Goal: Task Accomplishment & Management: Manage account settings

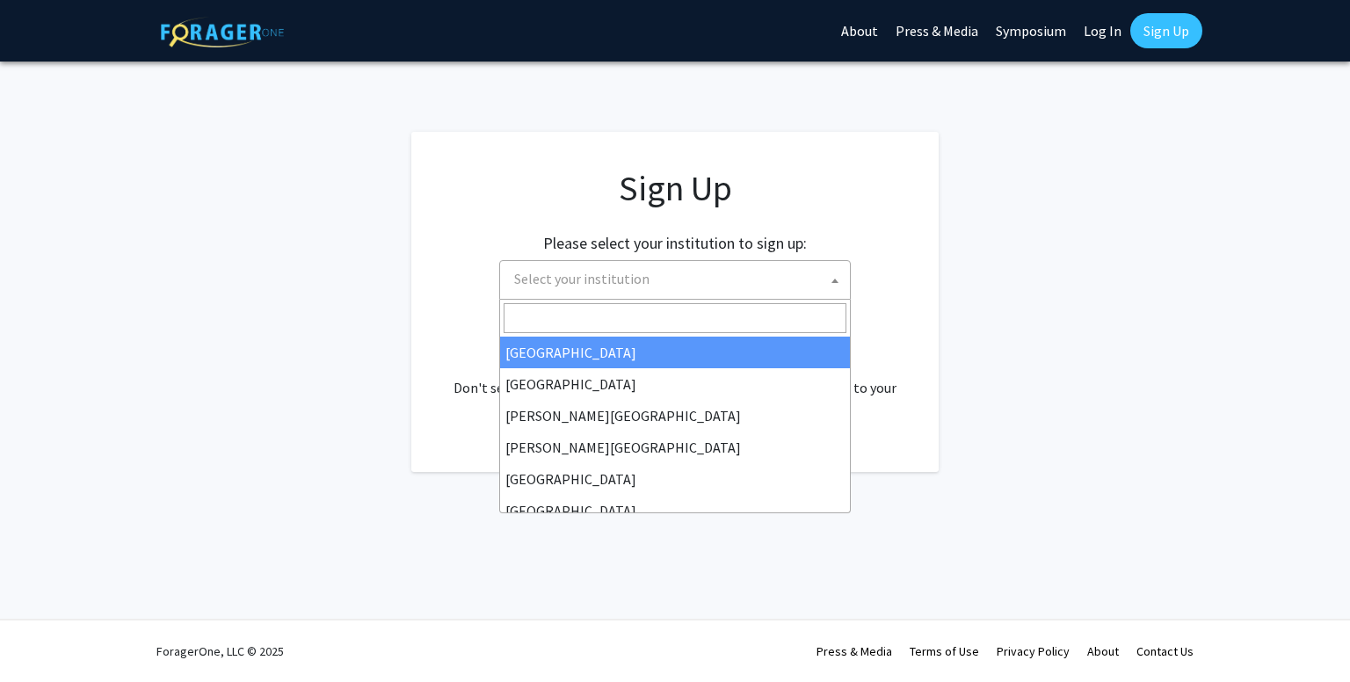
click at [620, 279] on span "Select your institution" at bounding box center [581, 279] width 135 height 18
type input "u"
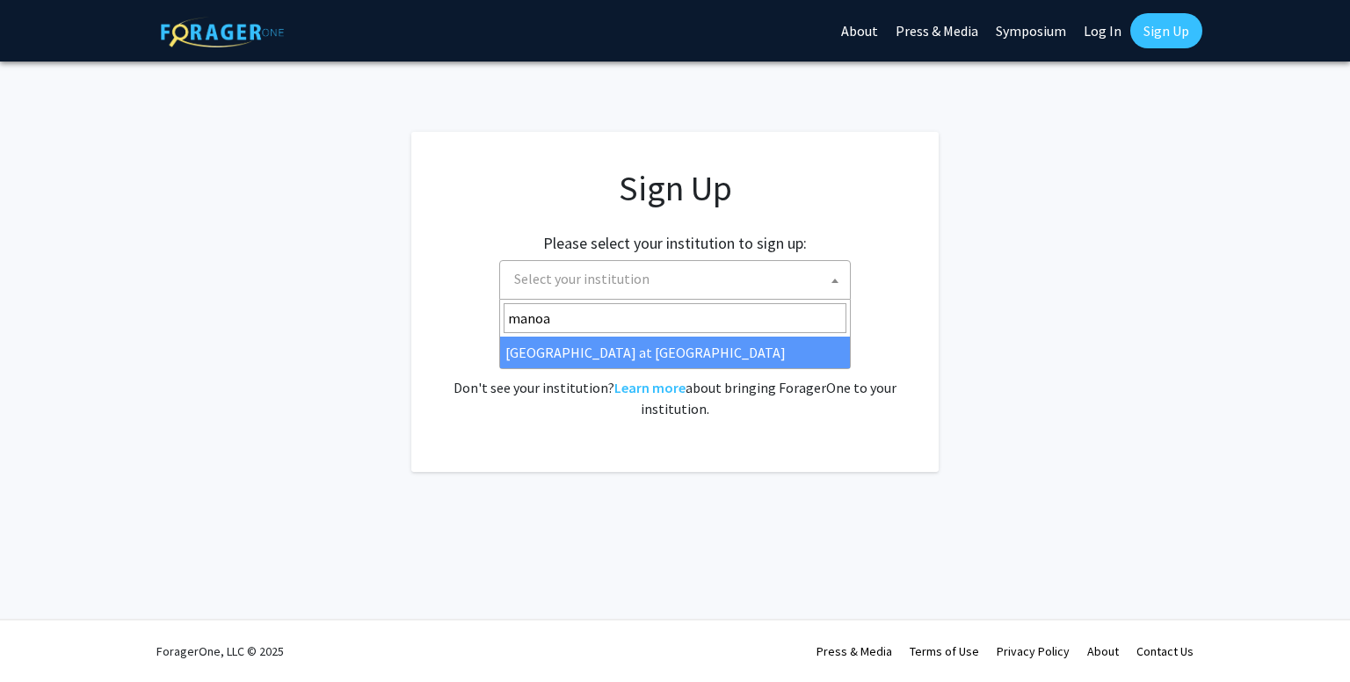
type input "manoa"
select select "18"
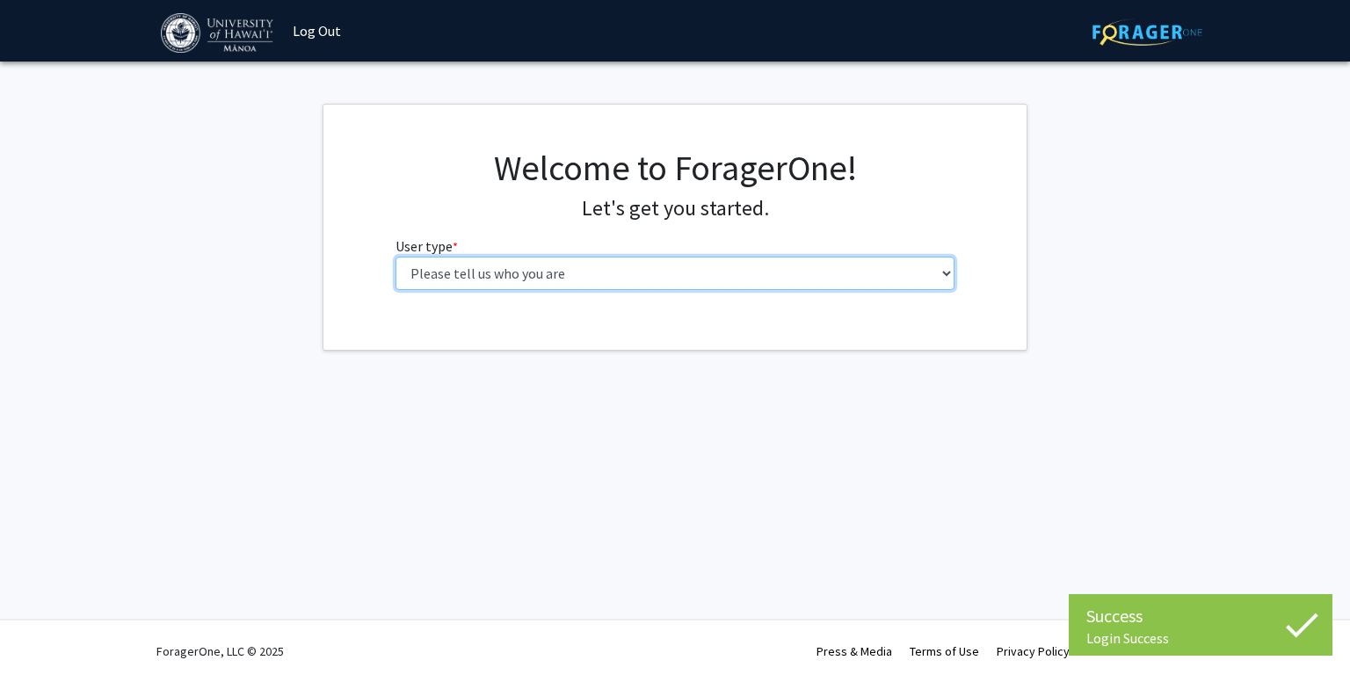
click at [750, 264] on select "Please tell us who you are Undergraduate Student Master's Student Doctoral Cand…" at bounding box center [675, 273] width 560 height 33
select select "1: undergrad"
click at [395, 257] on select "Please tell us who you are Undergraduate Student Master's Student Doctoral Cand…" at bounding box center [675, 273] width 560 height 33
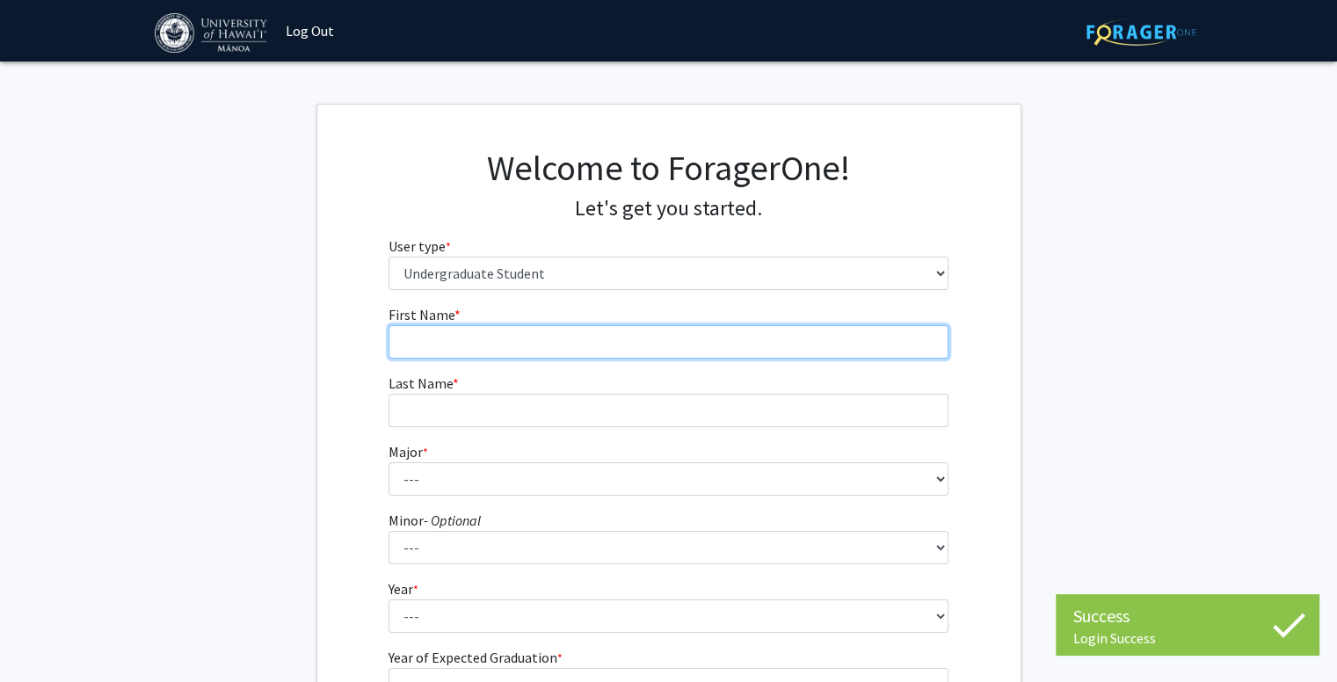
click at [607, 354] on input "First Name * required" at bounding box center [668, 341] width 560 height 33
type input "[PERSON_NAME]"
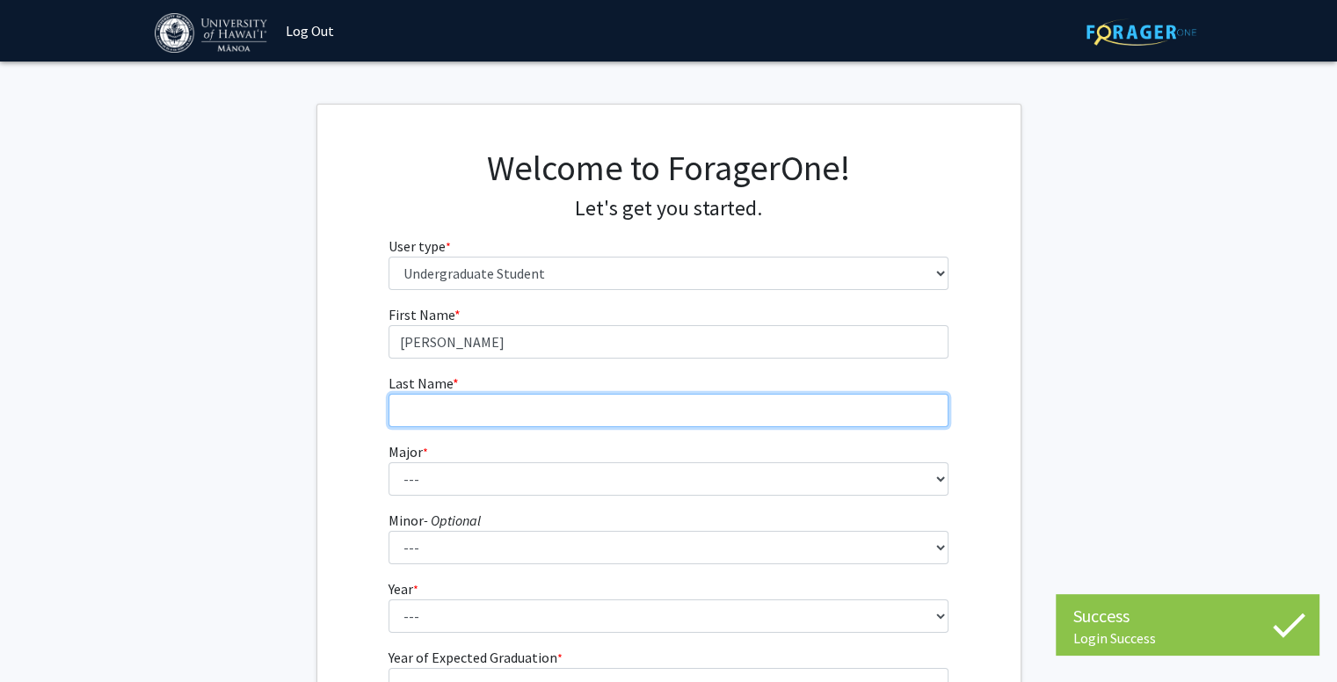
type input "Dawley"
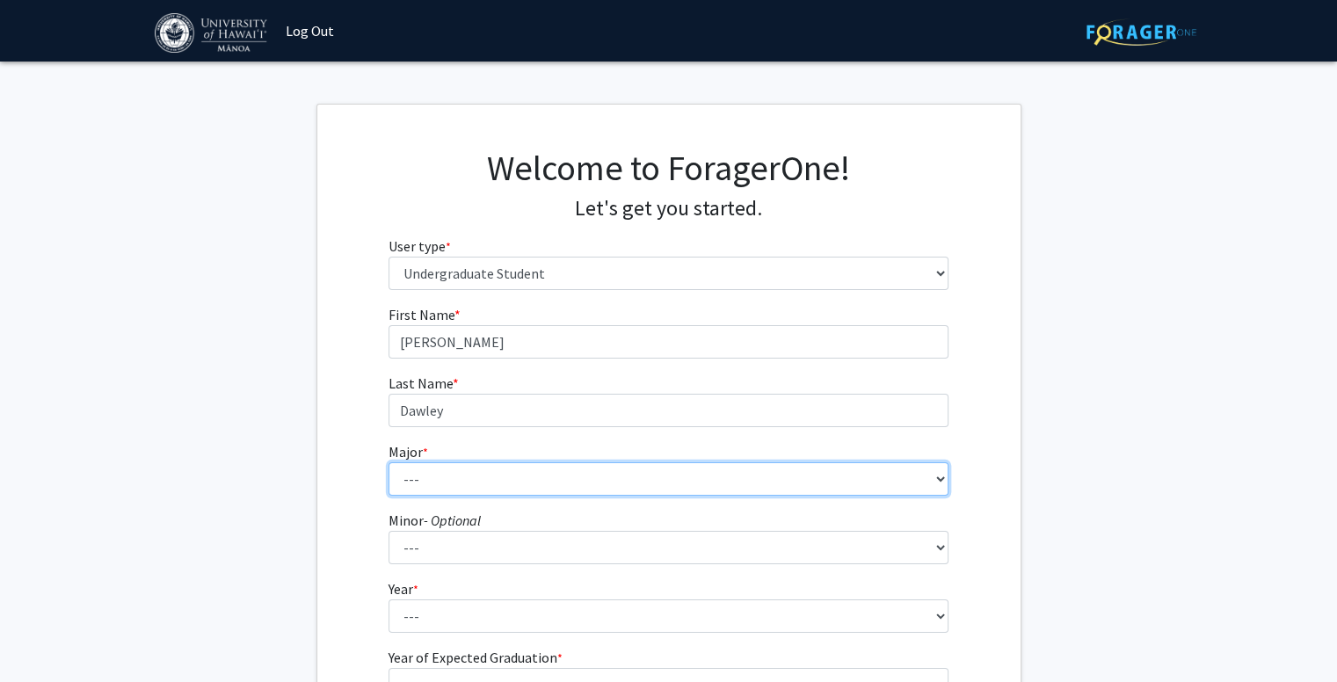
click at [544, 479] on select "--- Accounting American Studies Animal Sciences Anthropology Art Art History As…" at bounding box center [668, 478] width 560 height 33
click at [532, 483] on select "--- Accounting American Studies Animal Sciences Anthropology Art Art History As…" at bounding box center [668, 478] width 560 height 33
click at [457, 479] on select "--- Accounting American Studies Animal Sciences Anthropology Art Art History As…" at bounding box center [668, 478] width 560 height 33
select select "66: 1448"
click at [388, 462] on select "--- Accounting American Studies Animal Sciences Anthropology Art Art History As…" at bounding box center [668, 478] width 560 height 33
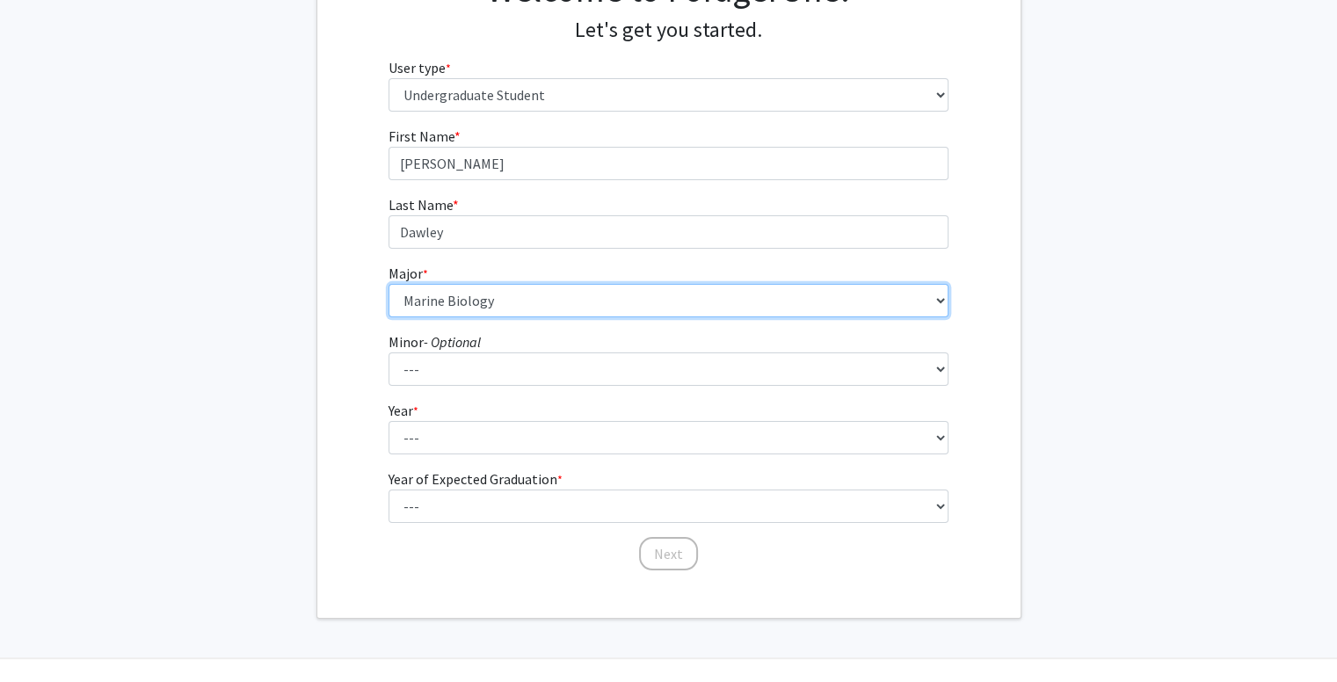
scroll to position [216, 0]
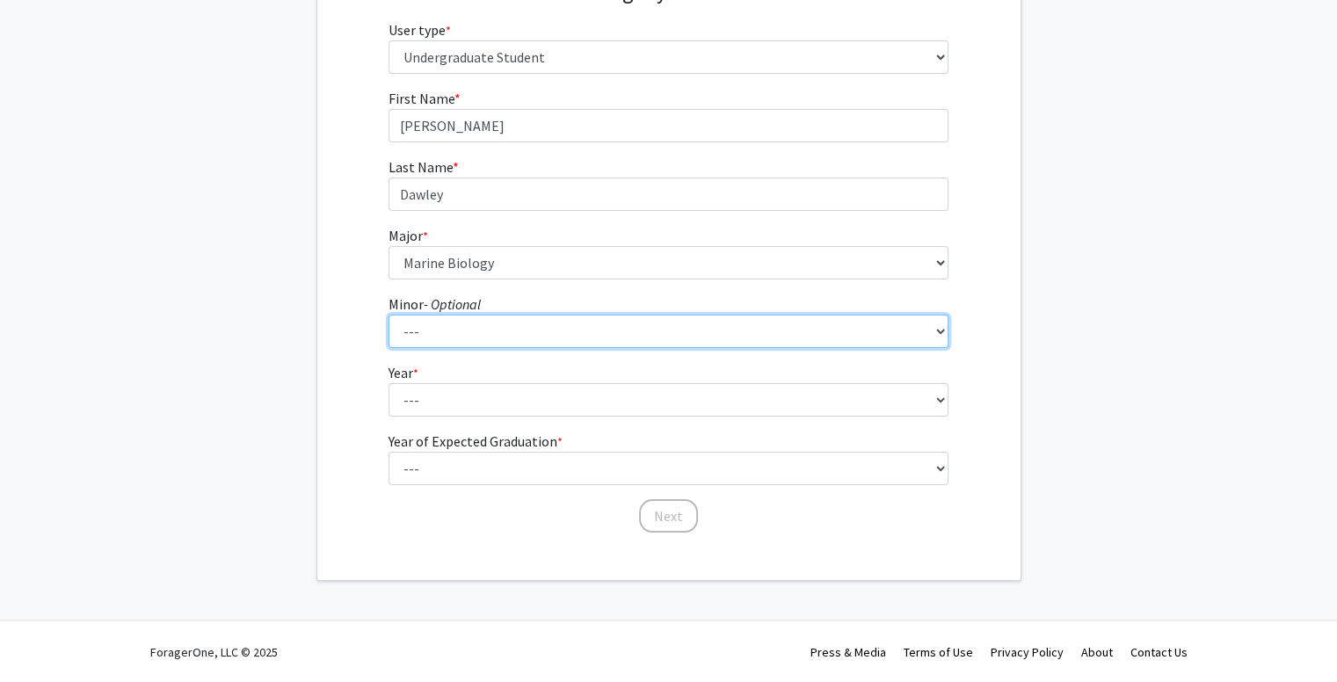
click at [466, 335] on select "--- American Studies Anthropology Art Art History Asian Studies Astronomy Astro…" at bounding box center [668, 331] width 560 height 33
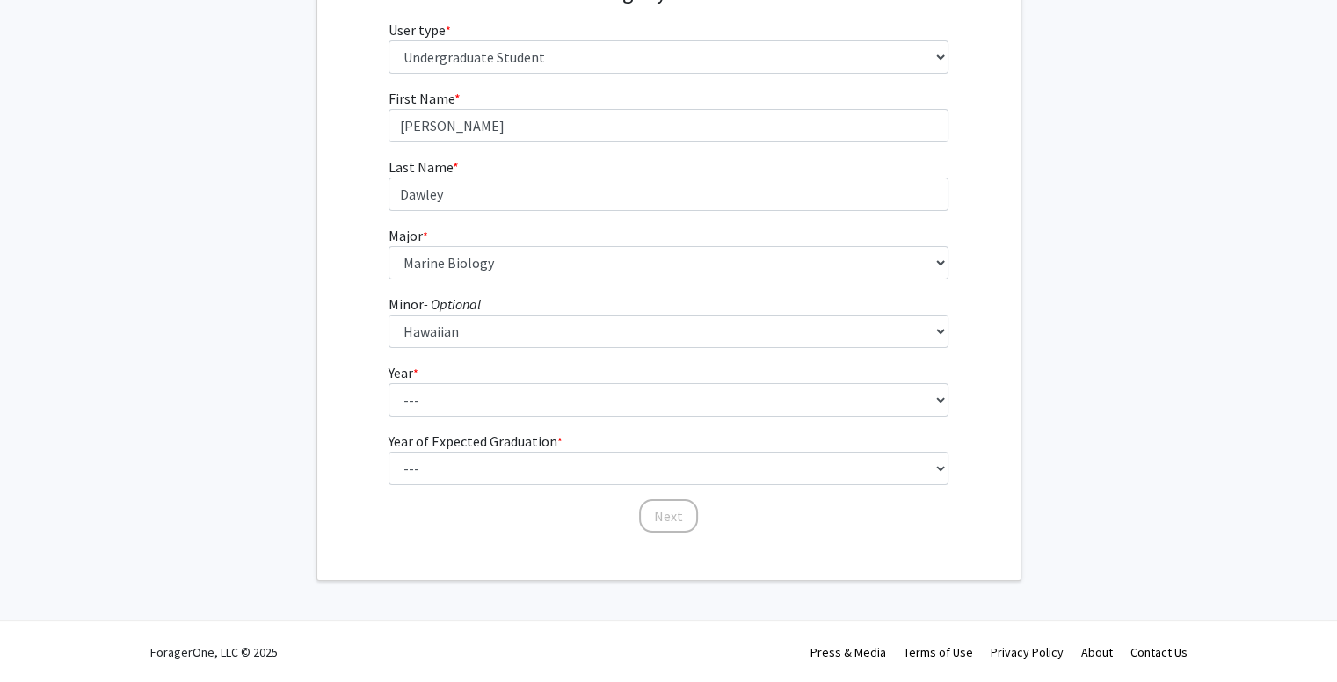
click at [363, 312] on div "First Name * required [PERSON_NAME] Last Name * required [PERSON_NAME] * requir…" at bounding box center [668, 311] width 703 height 446
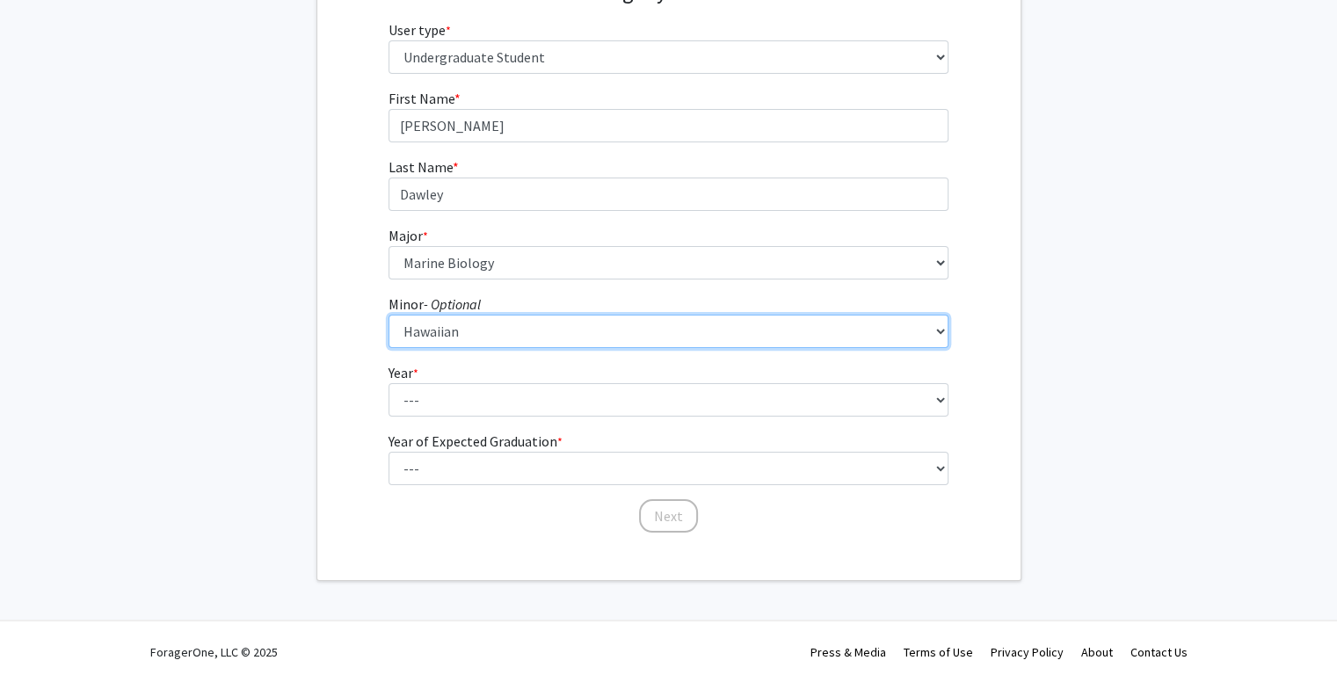
click at [469, 328] on select "--- American Studies Anthropology Art Art History Asian Studies Astronomy Astro…" at bounding box center [668, 331] width 560 height 33
select select "0: null"
click at [388, 315] on select "--- American Studies Anthropology Art Art History Asian Studies Astronomy Astro…" at bounding box center [668, 331] width 560 height 33
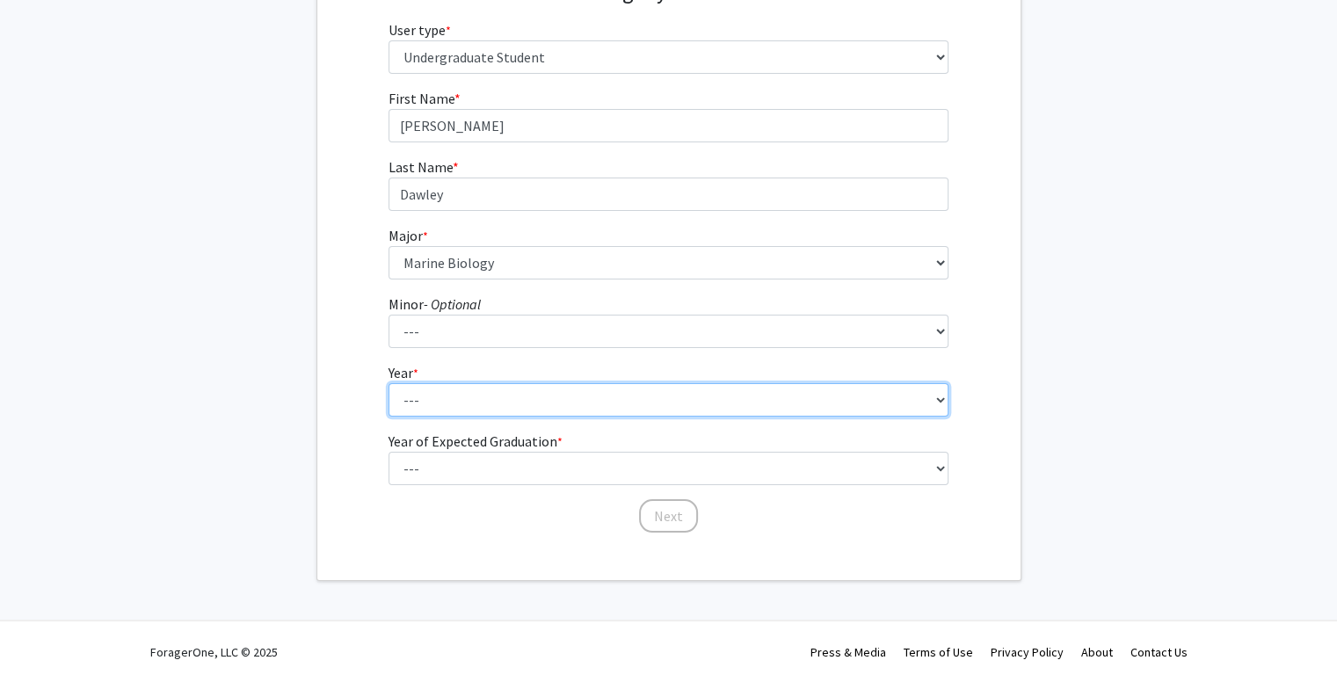
click at [461, 408] on select "--- First-year Sophomore Junior Senior Postbaccalaureate Certificate" at bounding box center [668, 399] width 560 height 33
select select "1: first-year"
click at [388, 383] on select "--- First-year Sophomore Junior Senior Postbaccalaureate Certificate" at bounding box center [668, 399] width 560 height 33
click at [476, 384] on select "--- First-year Sophomore Junior Senior Postbaccalaureate Certificate" at bounding box center [668, 399] width 560 height 33
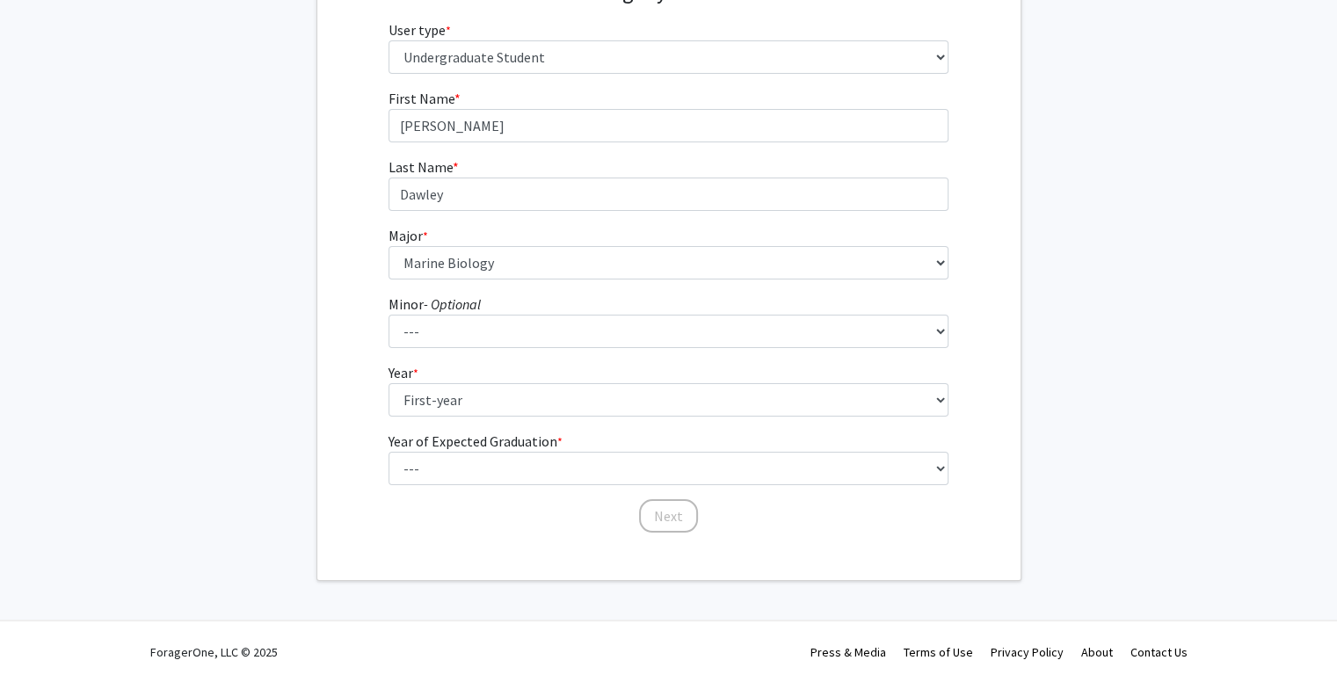
click at [342, 391] on div "First Name * required [PERSON_NAME] Last Name * required [PERSON_NAME] * requir…" at bounding box center [668, 311] width 703 height 446
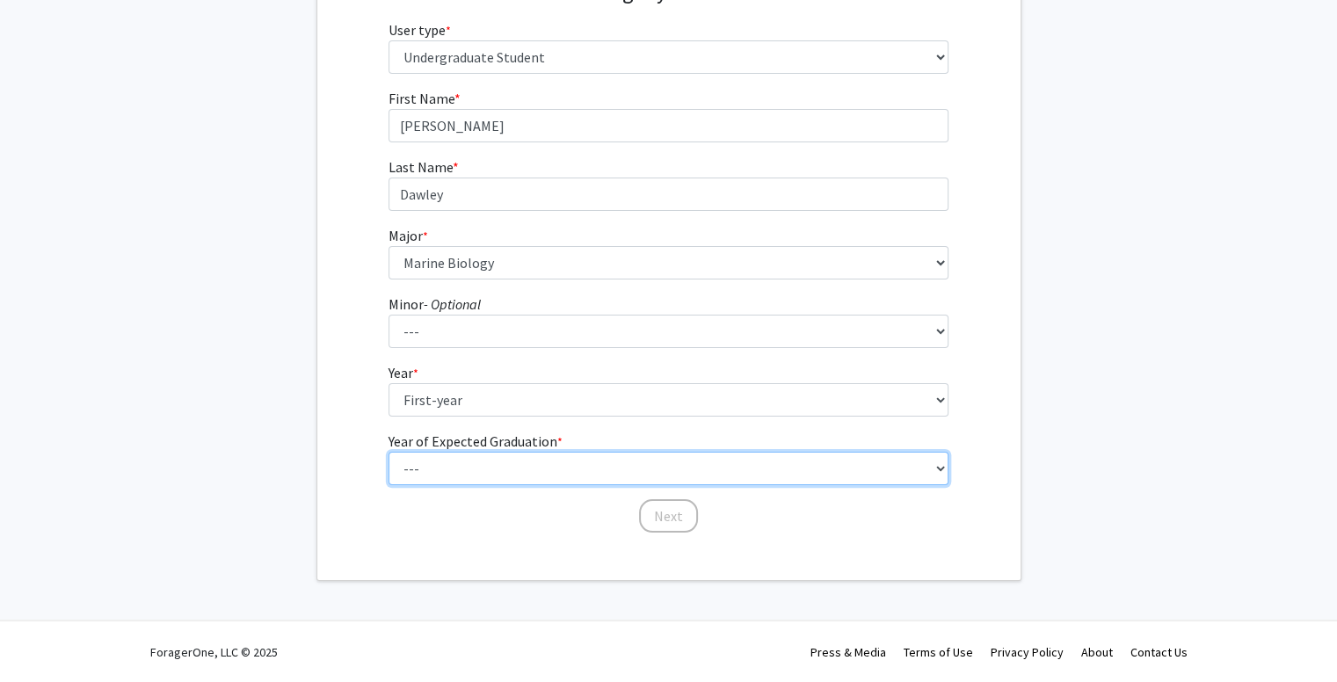
click at [461, 477] on select "--- 2025 2026 2027 2028 2029 2030 2031 2032 2033 2034" at bounding box center [668, 468] width 560 height 33
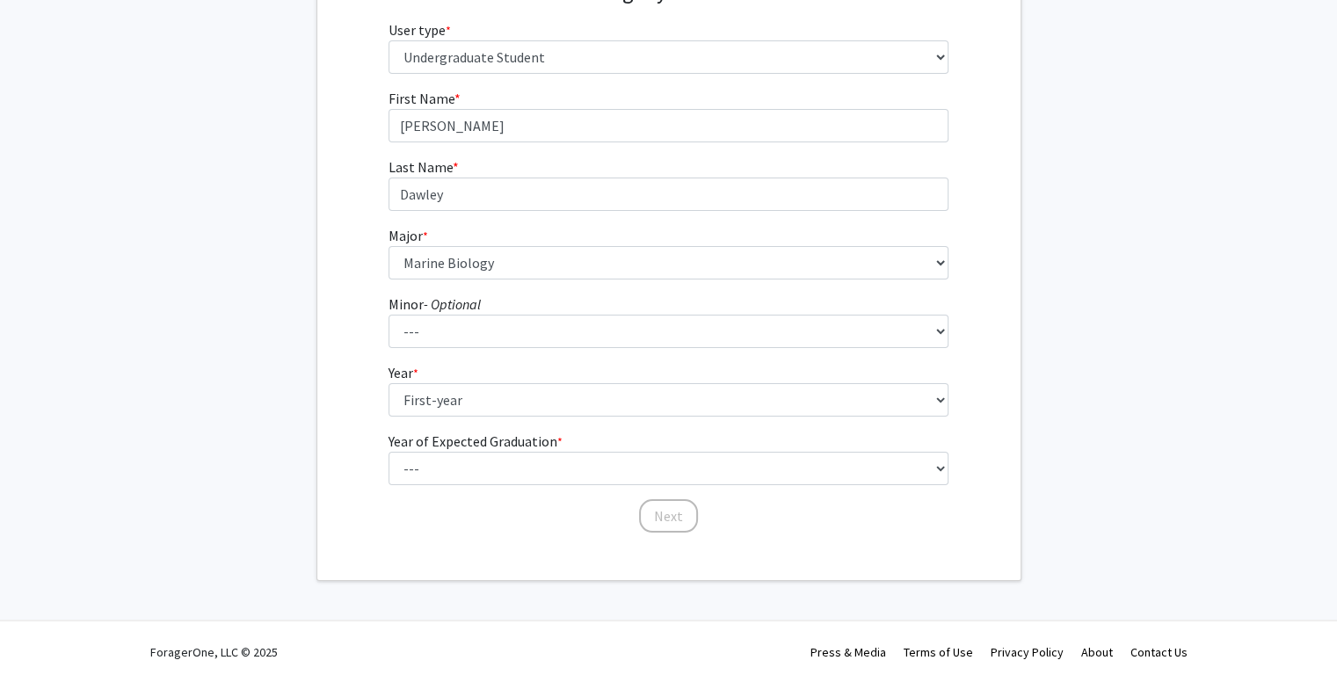
click at [382, 381] on div "First Name * required [PERSON_NAME] Last Name * required [PERSON_NAME] * requir…" at bounding box center [668, 311] width 586 height 446
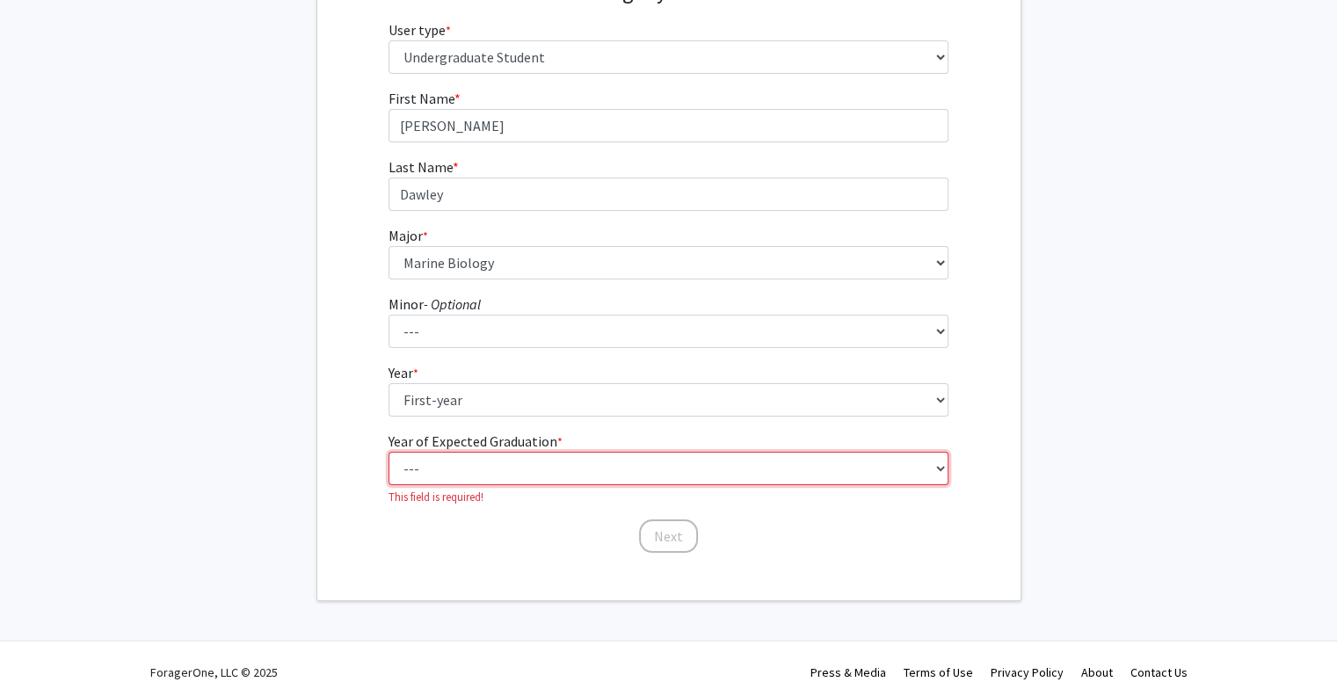
click at [506, 477] on select "--- 2025 2026 2027 2028 2029 2030 2031 2032 2033 2034" at bounding box center [668, 468] width 560 height 33
select select "5: 2029"
click at [388, 452] on select "--- 2025 2026 2027 2028 2029 2030 2031 2032 2033 2034" at bounding box center [668, 468] width 560 height 33
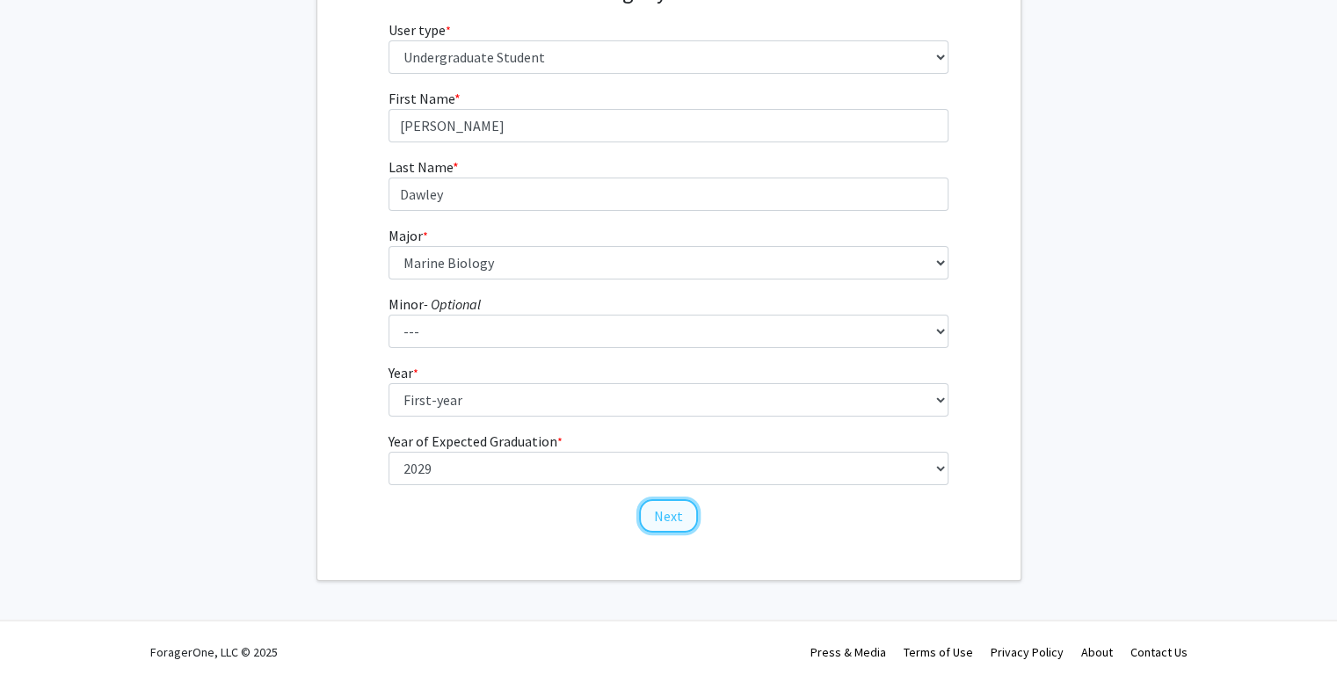
click at [687, 511] on button "Next" at bounding box center [668, 515] width 59 height 33
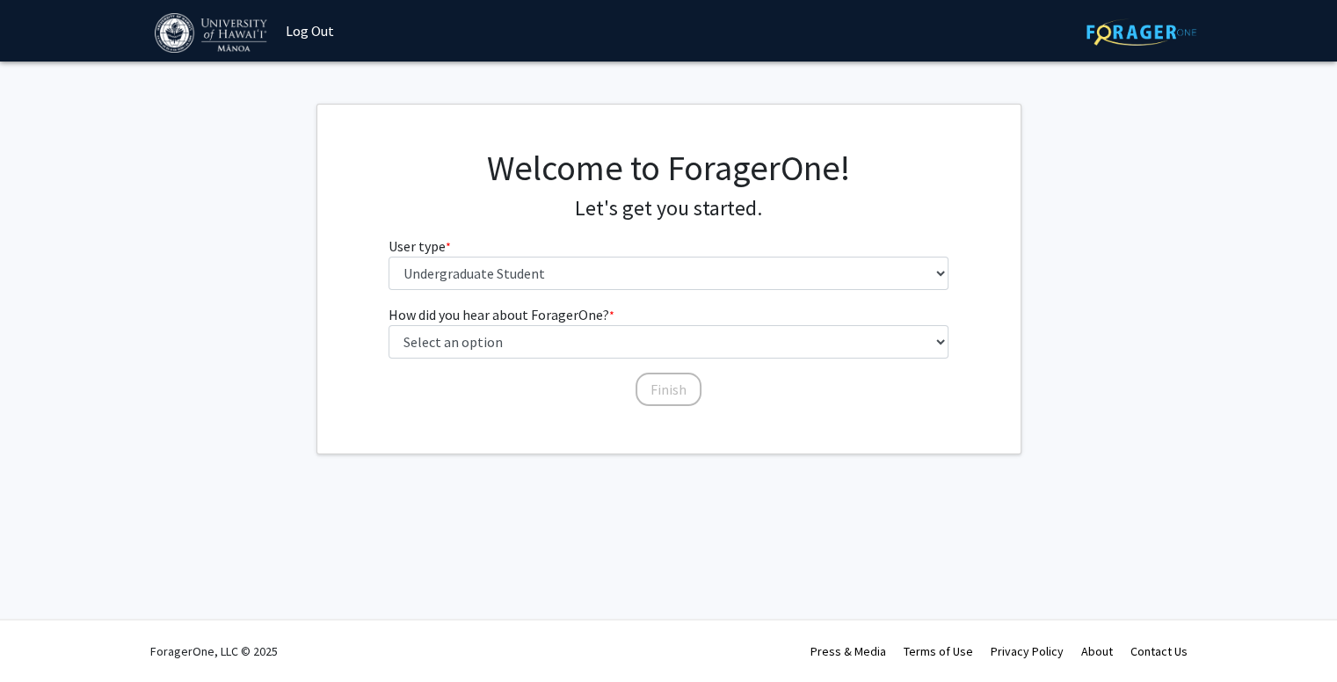
scroll to position [0, 0]
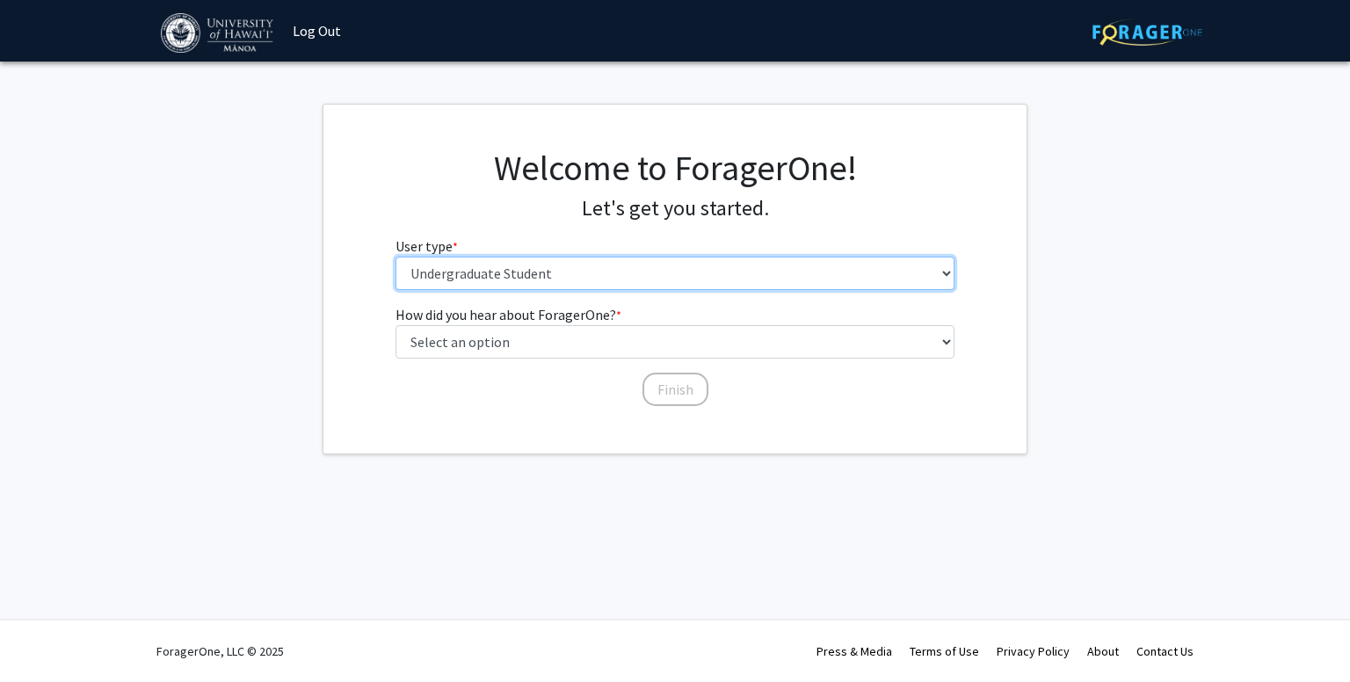
click at [563, 275] on select "Please tell us who you are Undergraduate Student Master's Student Doctoral Cand…" at bounding box center [675, 273] width 560 height 33
click at [395, 257] on select "Please tell us who you are Undergraduate Student Master's Student Doctoral Cand…" at bounding box center [675, 273] width 560 height 33
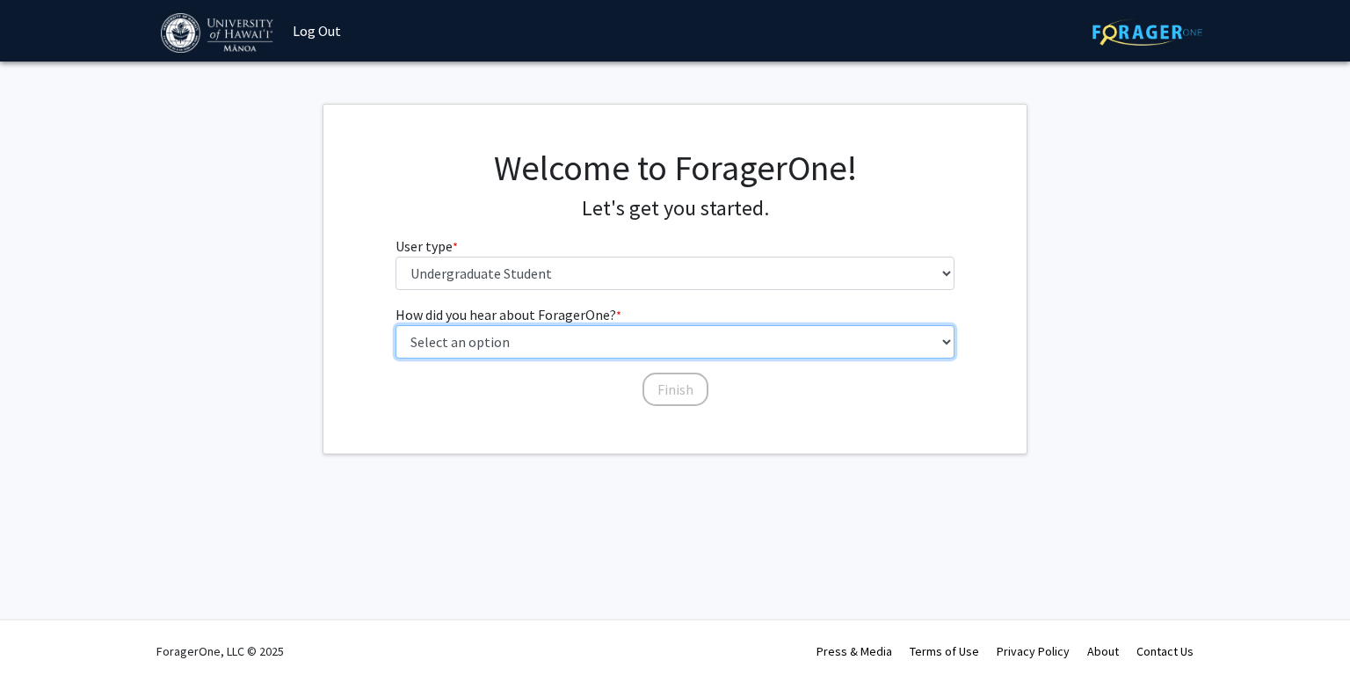
click at [555, 346] on select "Select an option Peer/student recommendation Faculty/staff recommendation Unive…" at bounding box center [675, 341] width 560 height 33
select select "4: university_email"
click at [395, 325] on select "Select an option Peer/student recommendation Faculty/staff recommendation Unive…" at bounding box center [675, 341] width 560 height 33
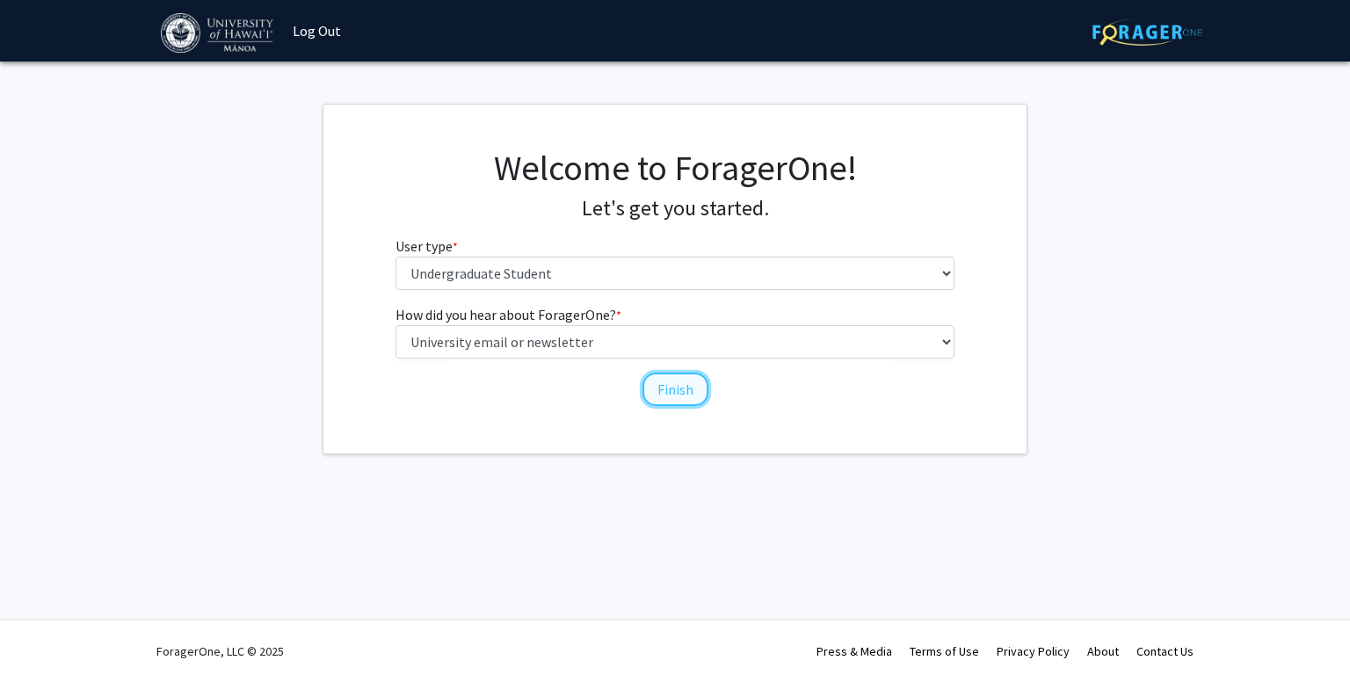
click at [676, 391] on button "Finish" at bounding box center [675, 389] width 66 height 33
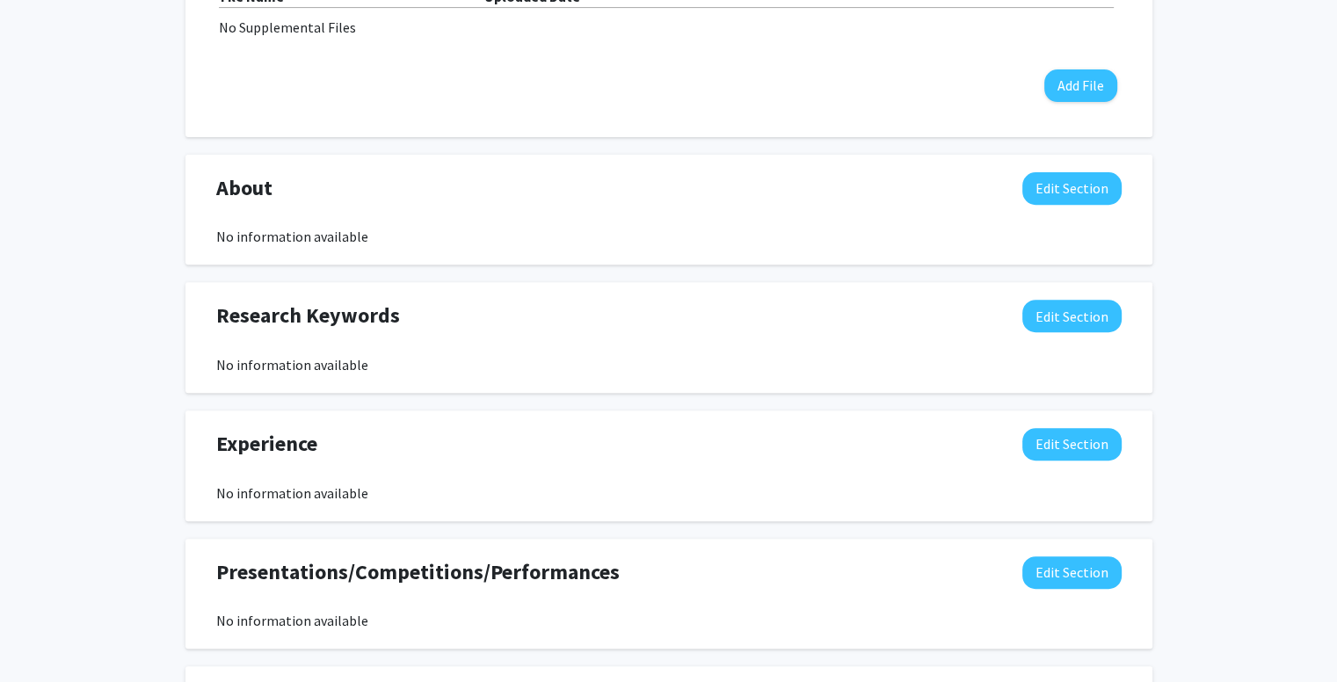
scroll to position [653, 0]
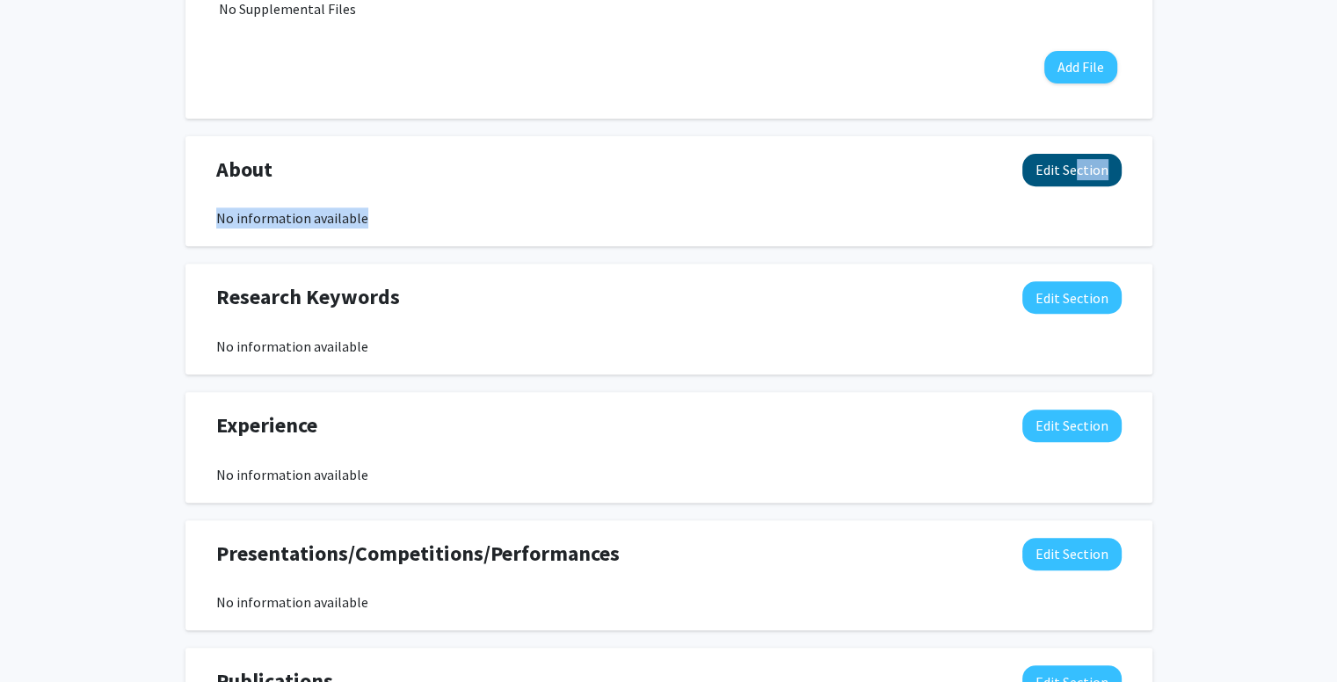
drag, startPoint x: 414, startPoint y: 201, endPoint x: 1063, endPoint y: 163, distance: 649.7
click at [1063, 163] on div "About Edit Section No information available" at bounding box center [669, 192] width 932 height 76
click at [1063, 163] on button "Edit Section" at bounding box center [1071, 170] width 99 height 33
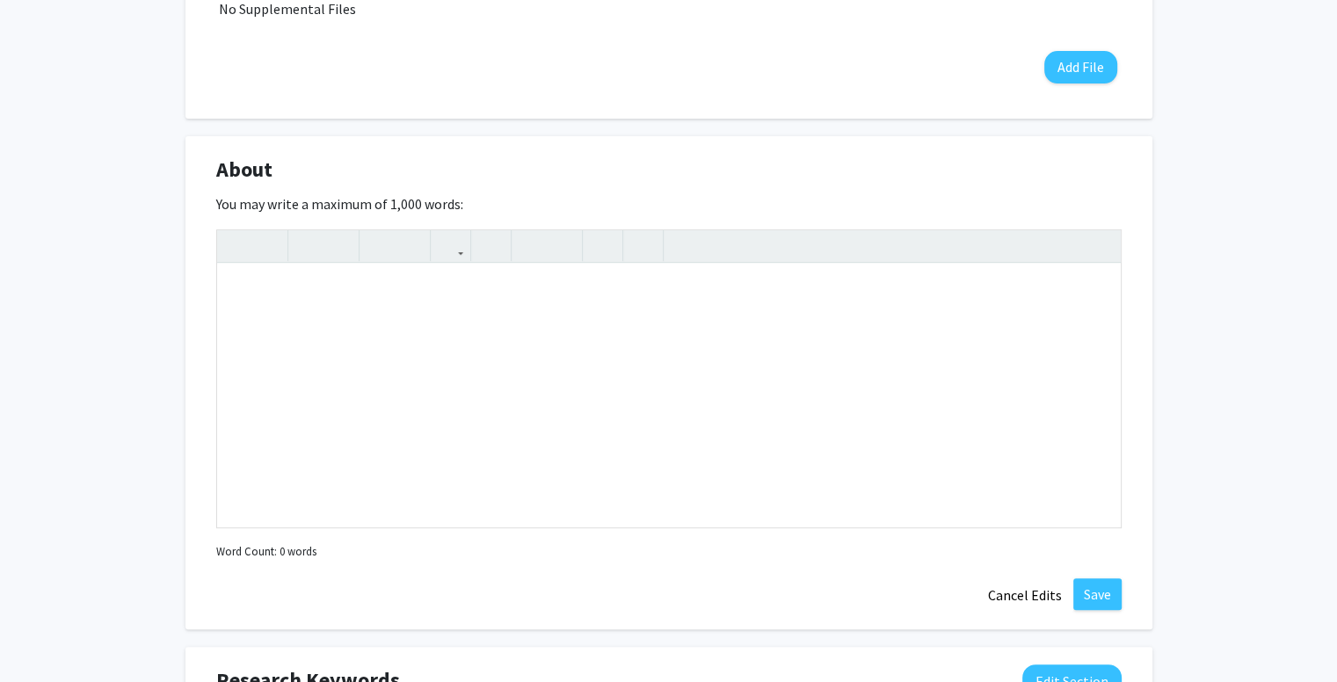
click at [424, 567] on div "About Edit Section You may write a maximum of 1,000 words: Insert link Remove l…" at bounding box center [668, 383] width 967 height 494
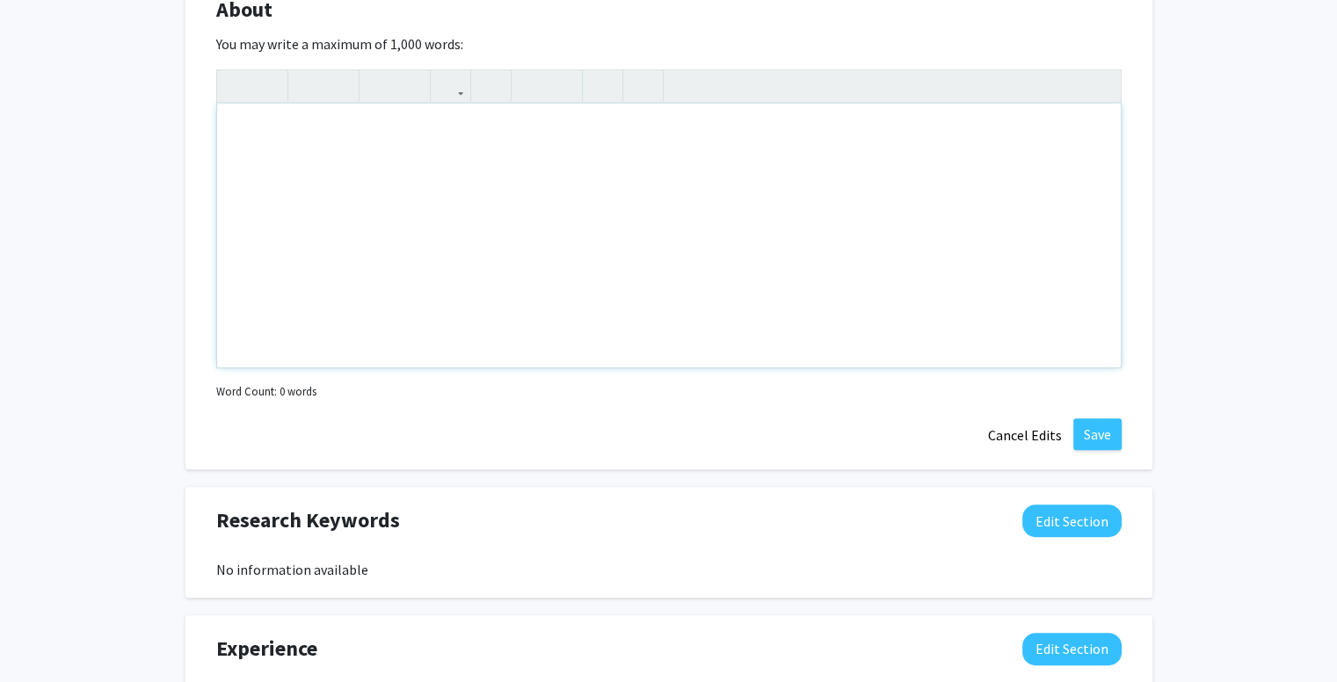
scroll to position [808, 0]
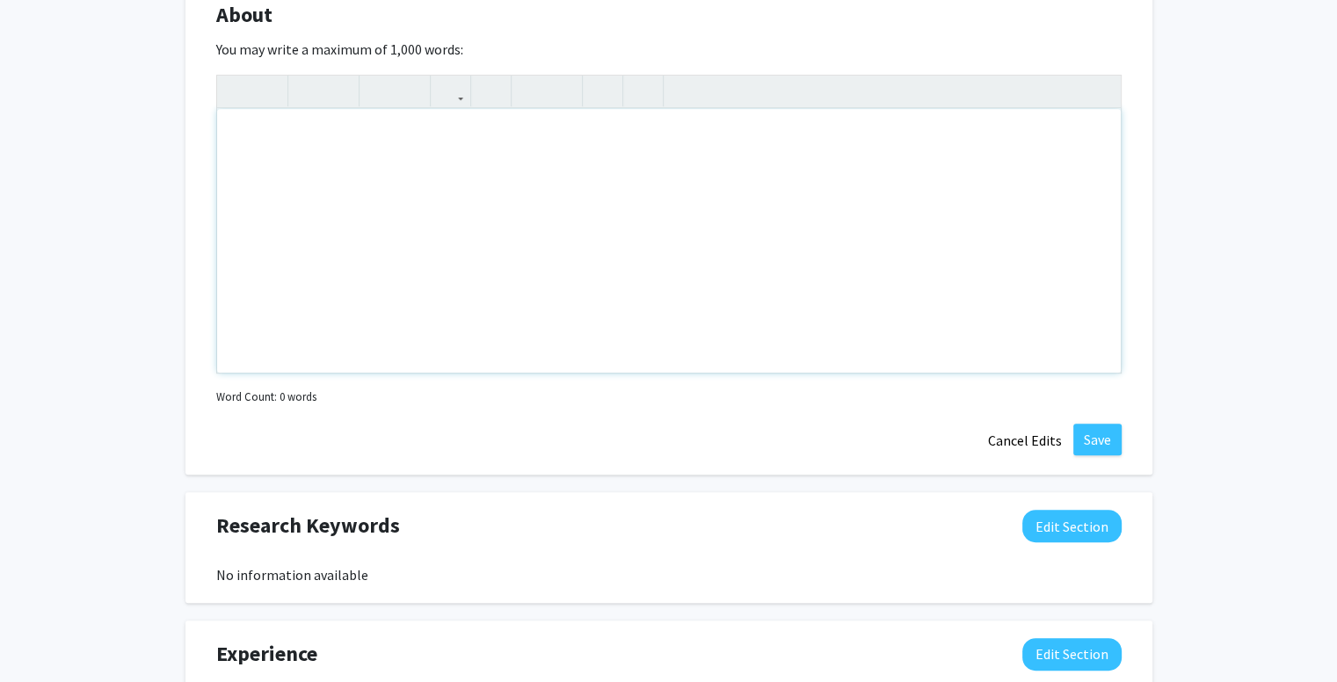
click at [533, 226] on div "Note to users with screen readers: Please deactivate our accessibility plugin f…" at bounding box center [668, 241] width 903 height 264
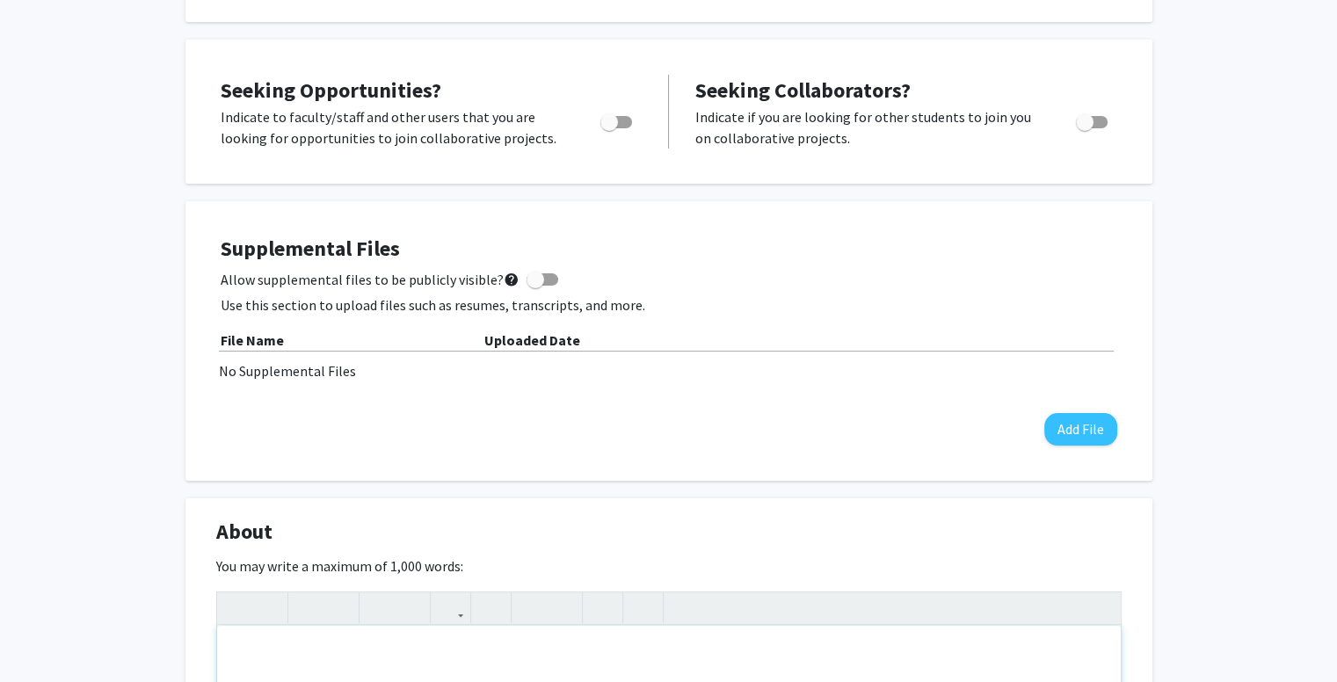
scroll to position [0, 0]
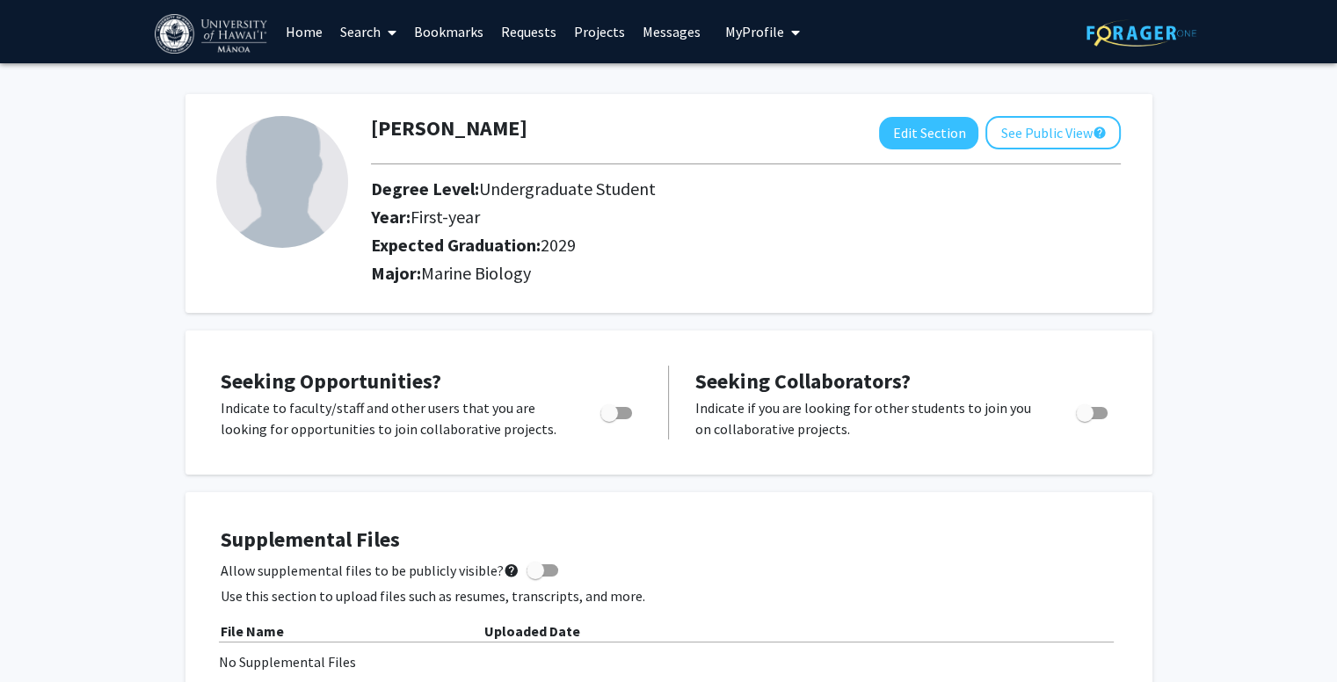
click at [366, 30] on link "Search" at bounding box center [368, 32] width 74 height 62
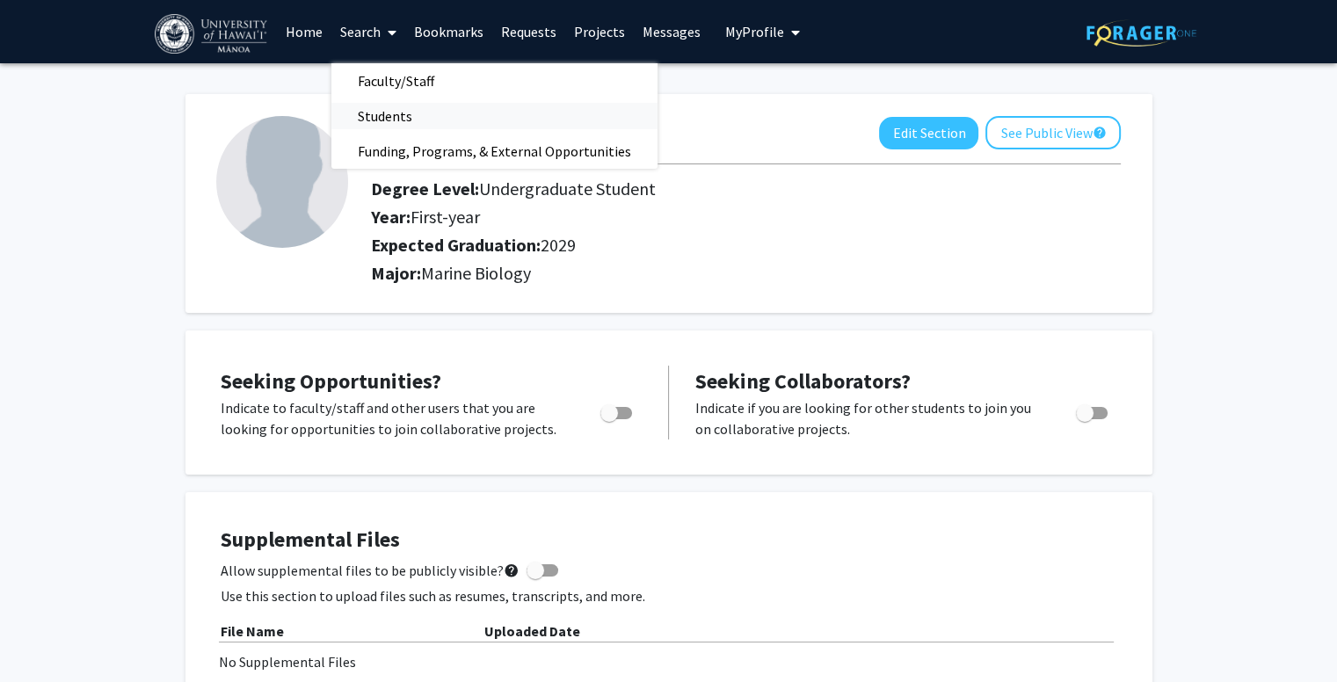
click at [376, 102] on span "Students" at bounding box center [384, 115] width 107 height 35
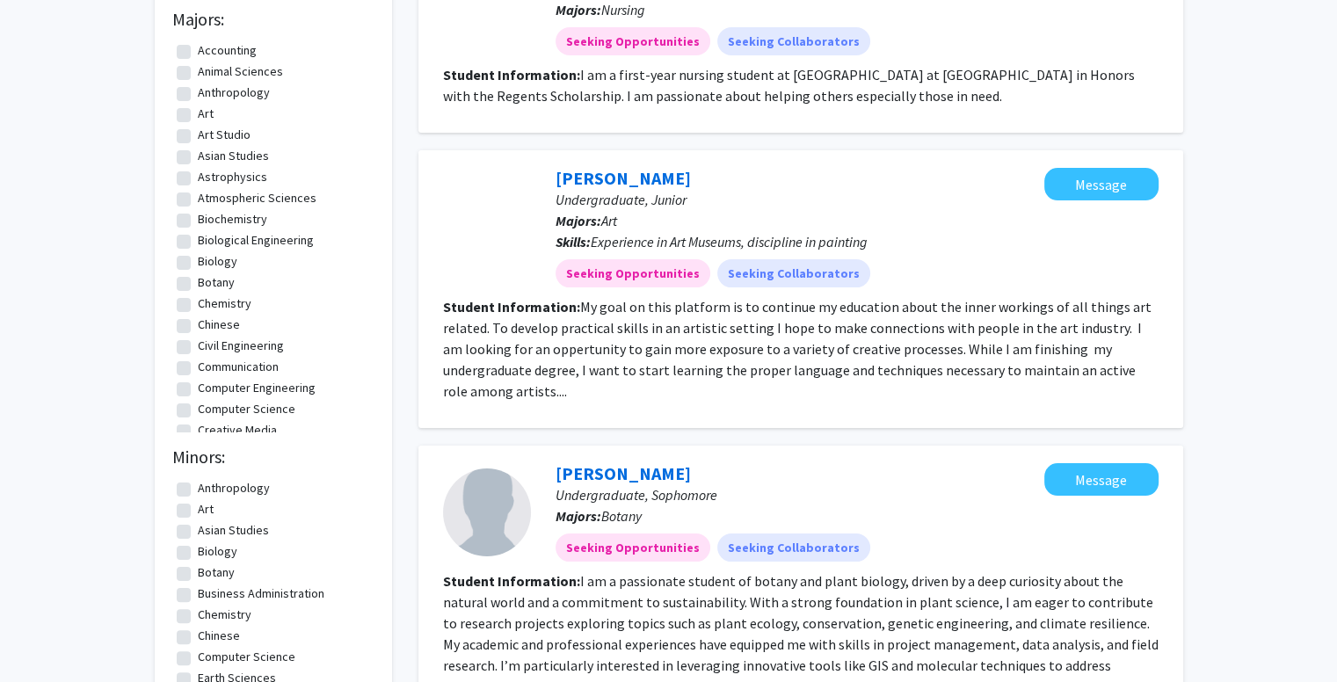
scroll to position [243, 0]
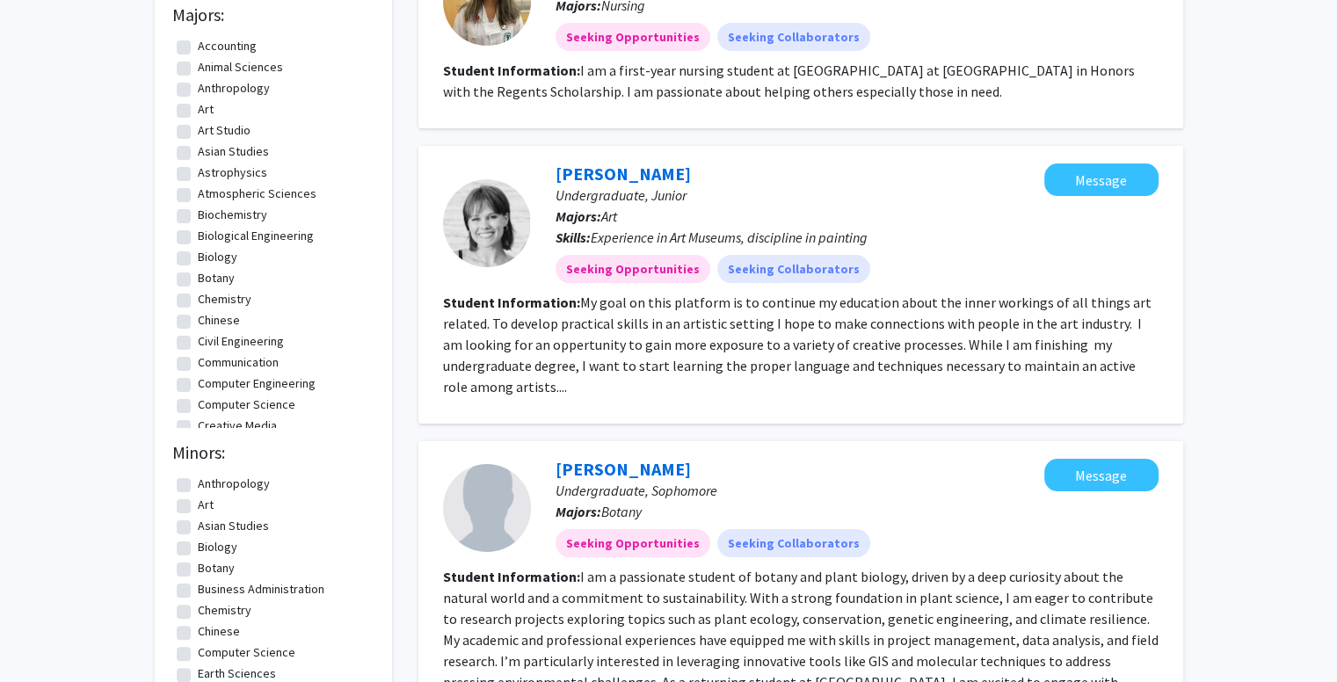
click at [1012, 345] on fg-read-more "My goal on this platform is to continue my education about the inner workings o…" at bounding box center [797, 345] width 708 height 102
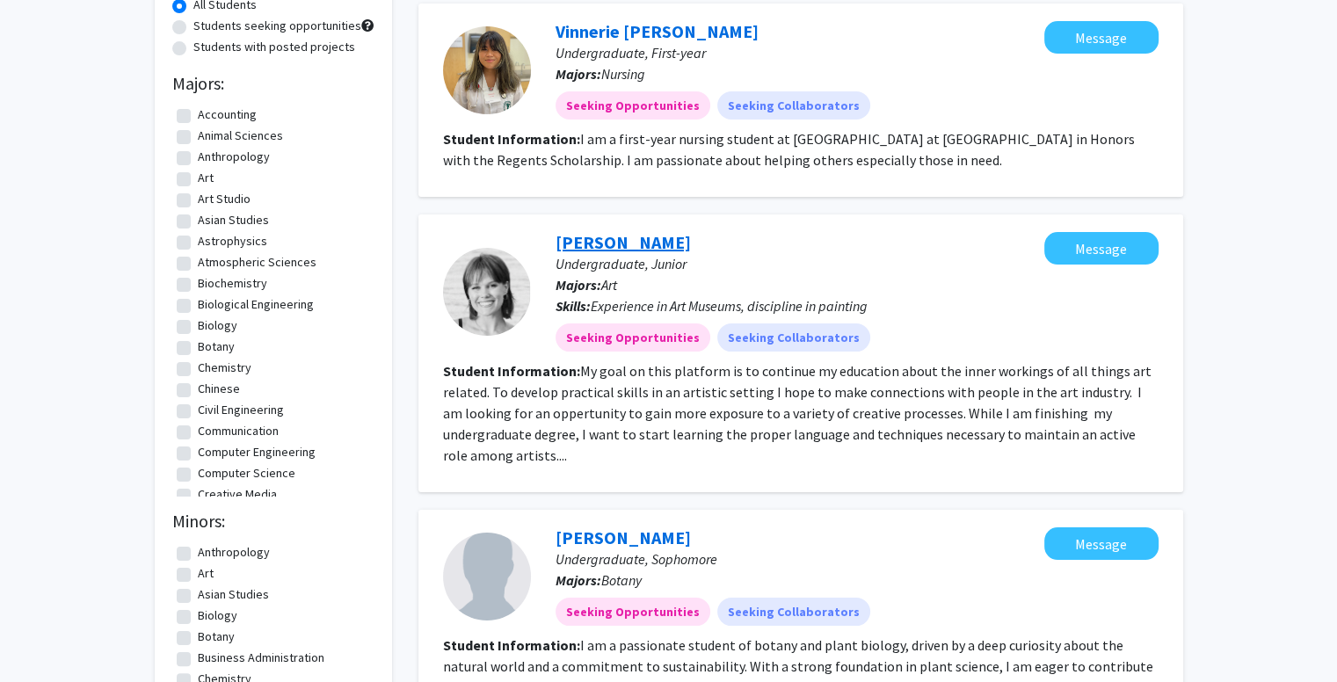
scroll to position [176, 0]
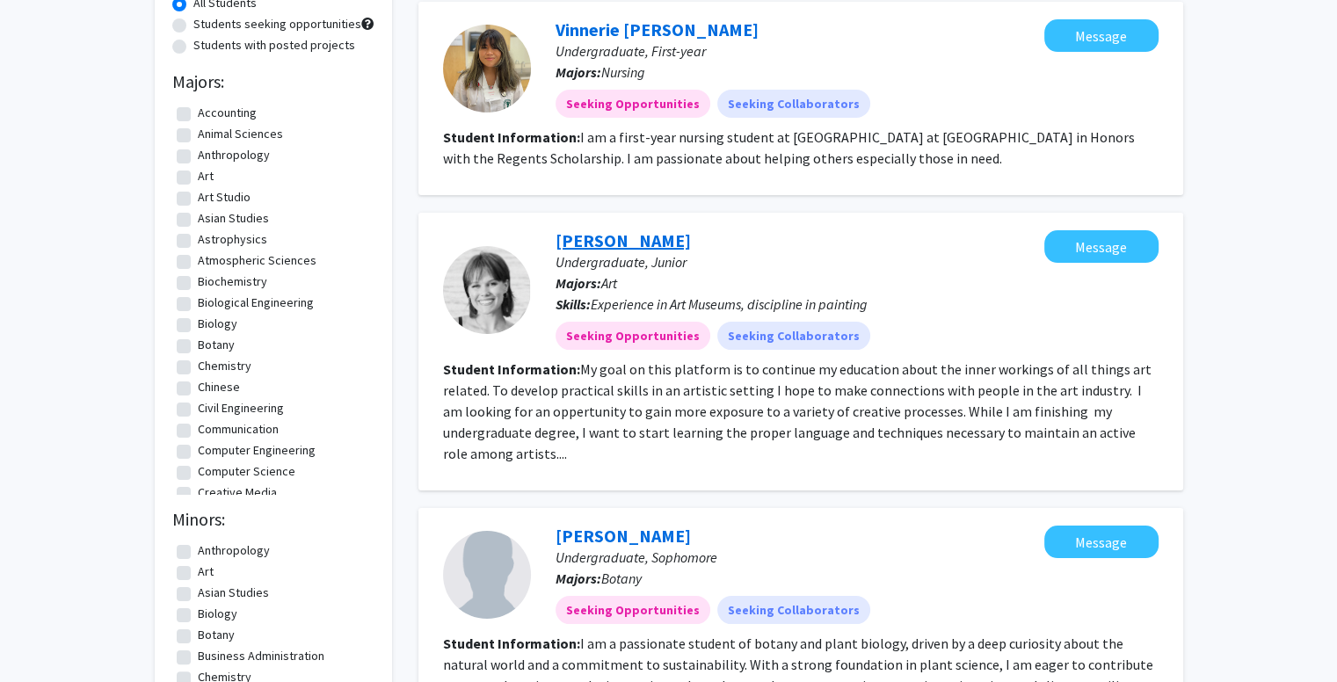
click at [595, 233] on link "[PERSON_NAME]" at bounding box center [622, 240] width 135 height 22
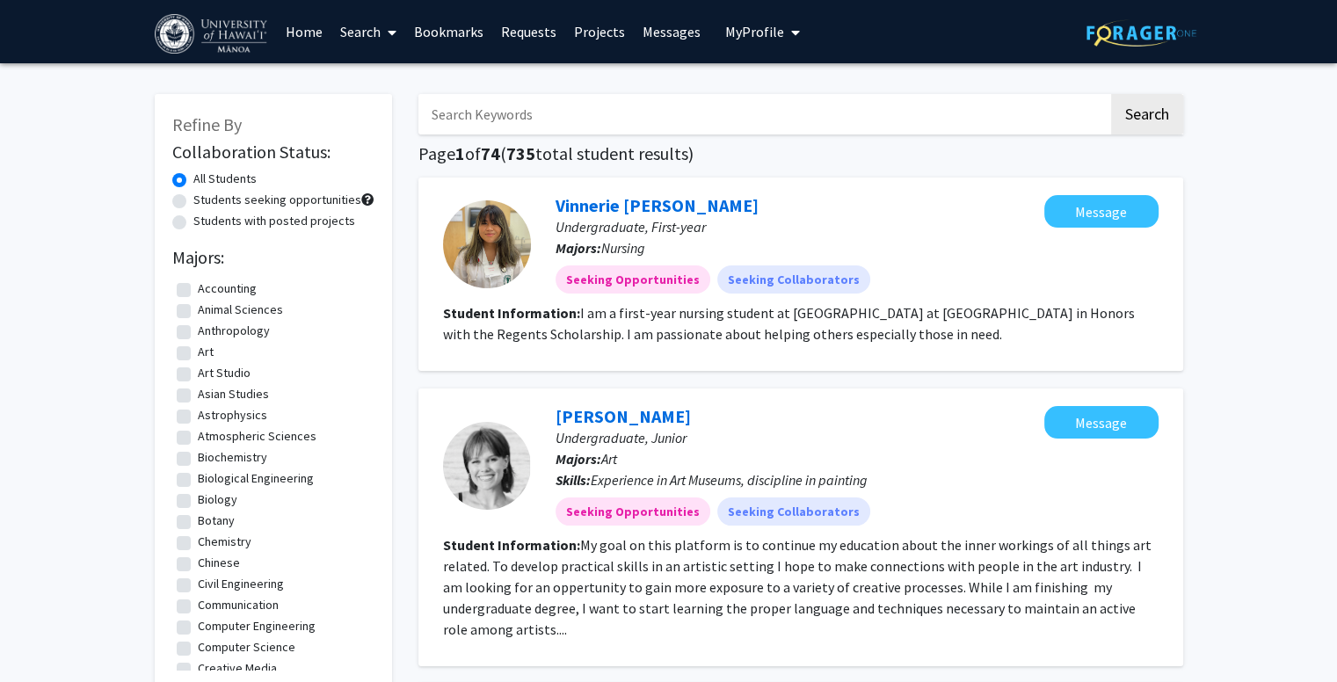
click at [760, 13] on button "My Profile" at bounding box center [762, 31] width 85 height 63
click at [794, 134] on link "Account Settings" at bounding box center [816, 136] width 158 height 21
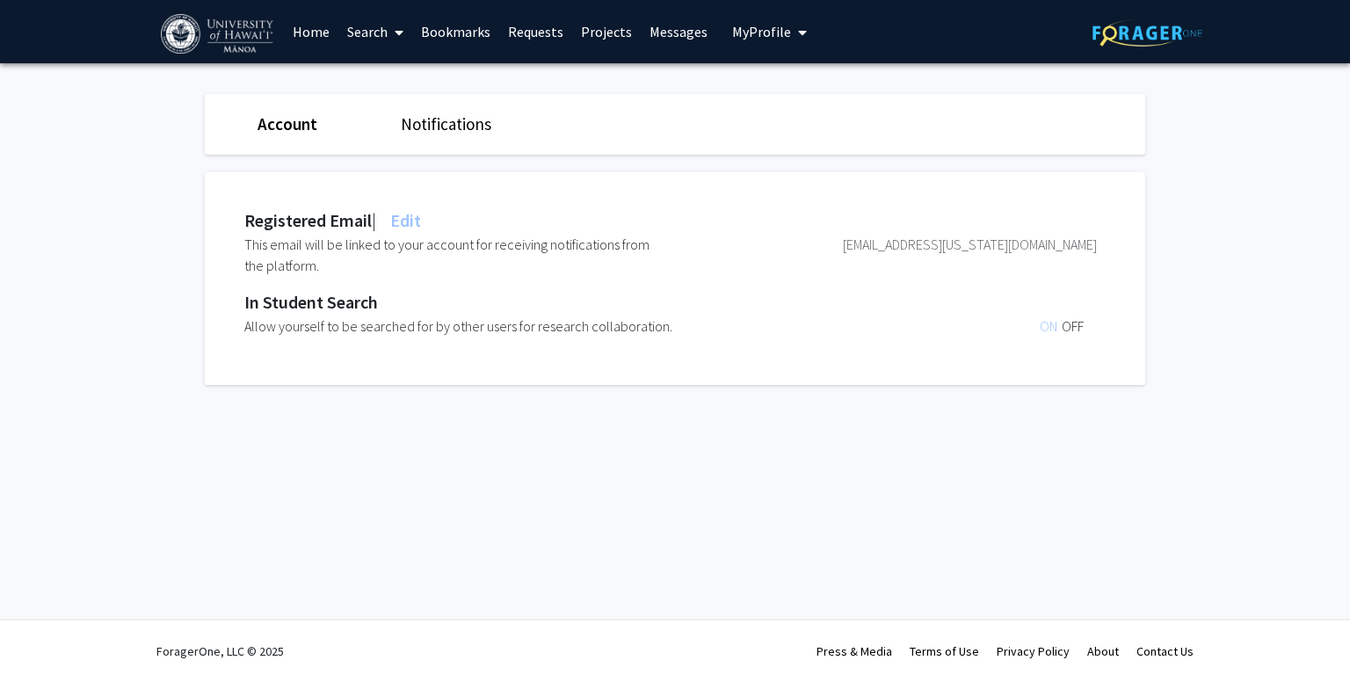
click at [272, 130] on link "Account" at bounding box center [287, 123] width 60 height 21
click at [791, 36] on span "My profile dropdown to access profile and logout" at bounding box center [799, 33] width 16 height 62
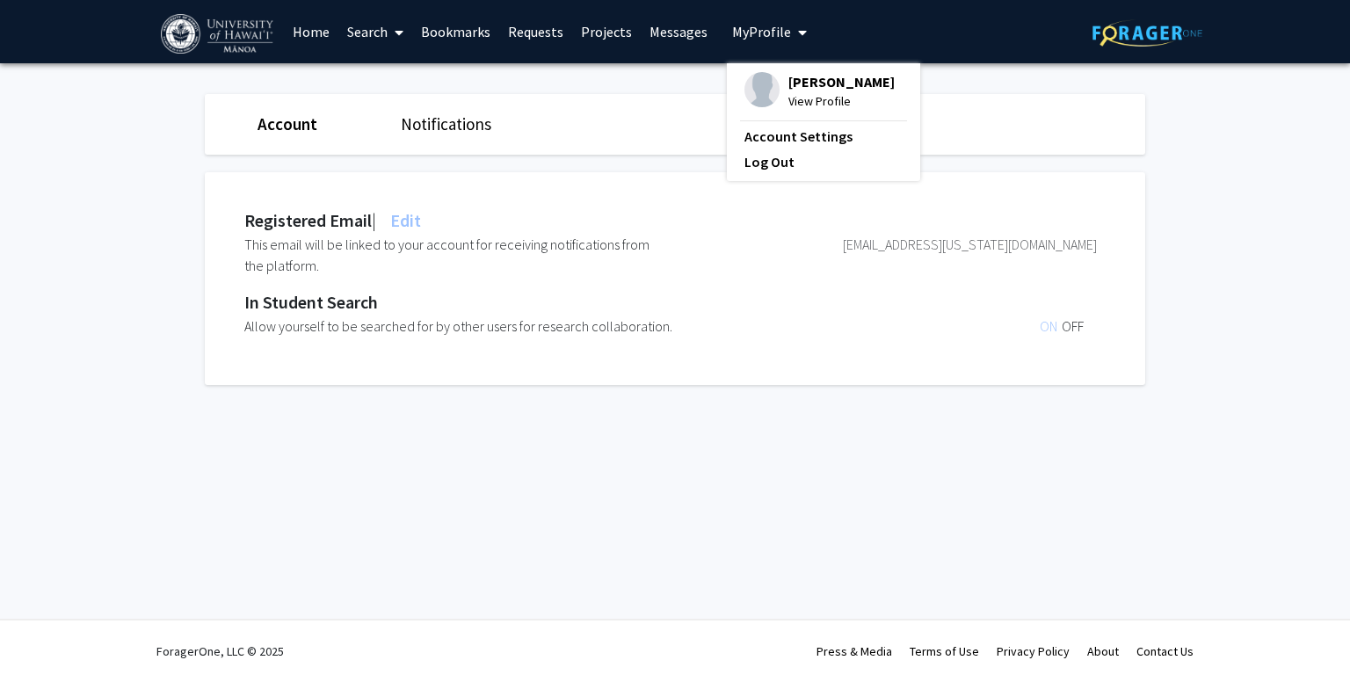
click at [749, 90] on img at bounding box center [761, 89] width 35 height 35
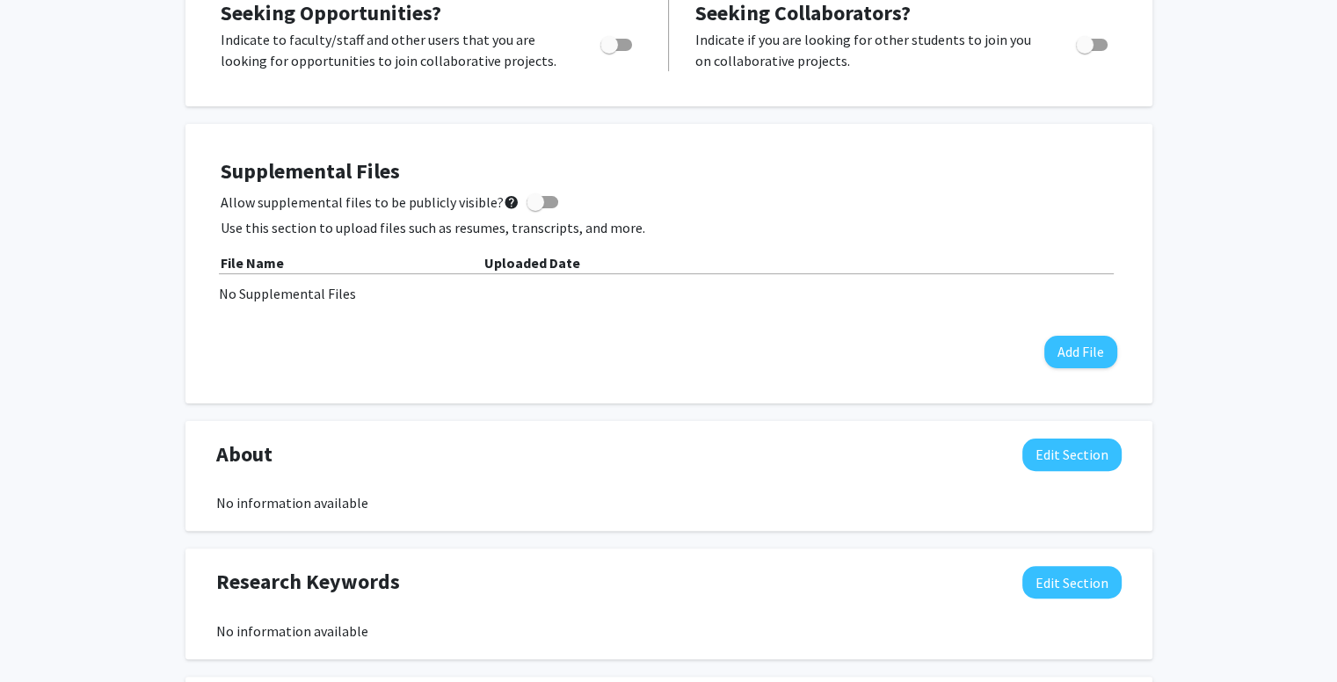
scroll to position [369, 0]
click at [414, 494] on div "No information available" at bounding box center [668, 501] width 905 height 21
click at [1069, 464] on button "Edit Section" at bounding box center [1071, 454] width 99 height 33
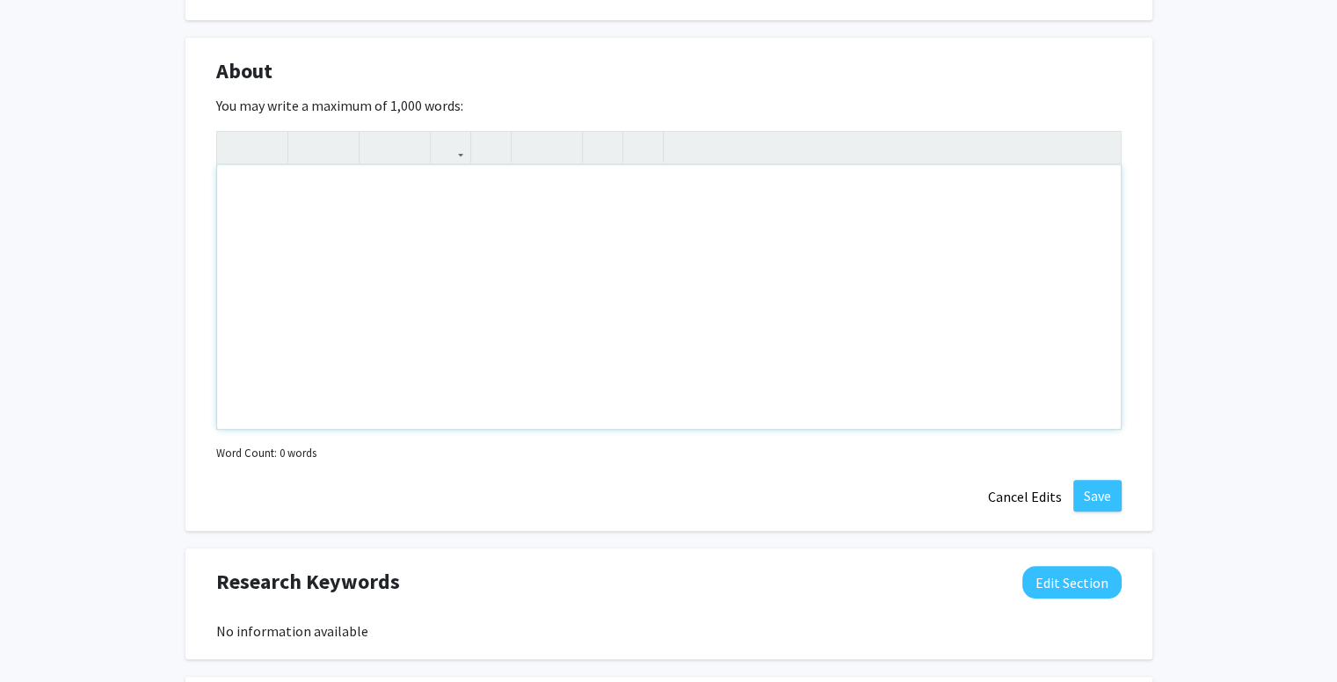
scroll to position [759, 0]
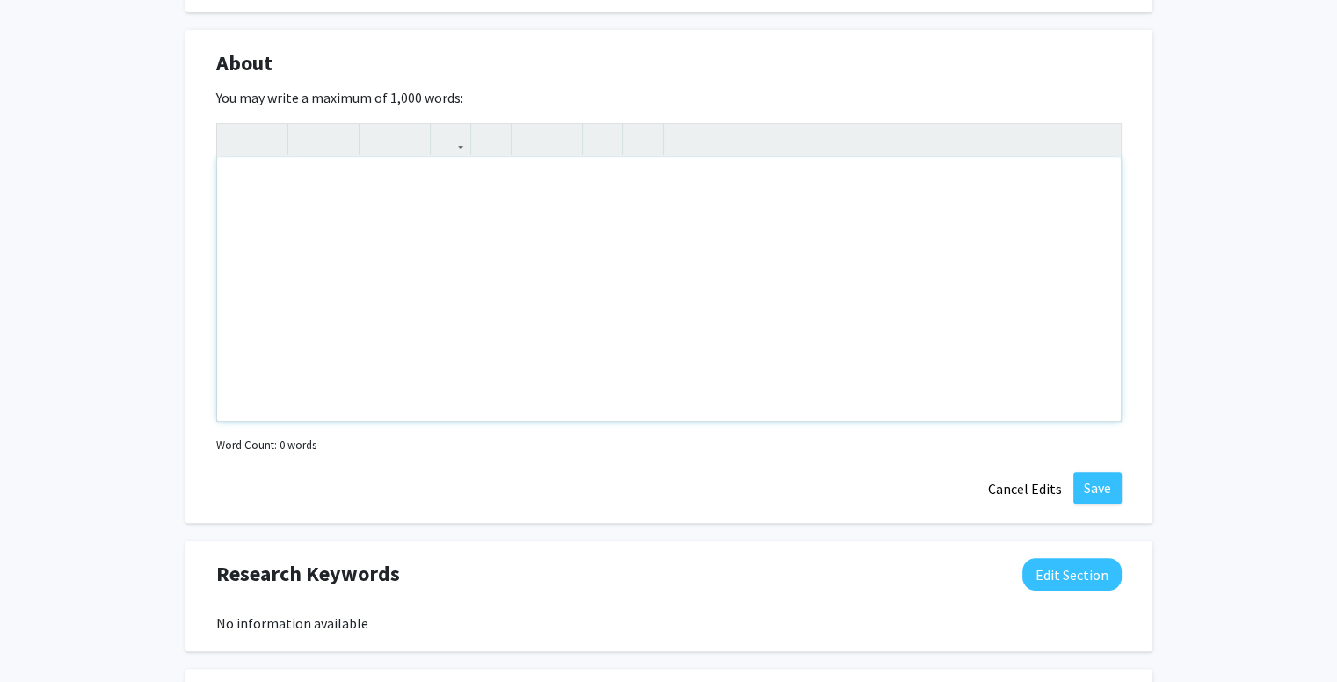
click at [403, 250] on div "Note to users with screen readers: Please deactivate our accessibility plugin f…" at bounding box center [668, 289] width 903 height 264
type textarea "U"
type textarea "I am a first year marine biology undergraduate honors student."
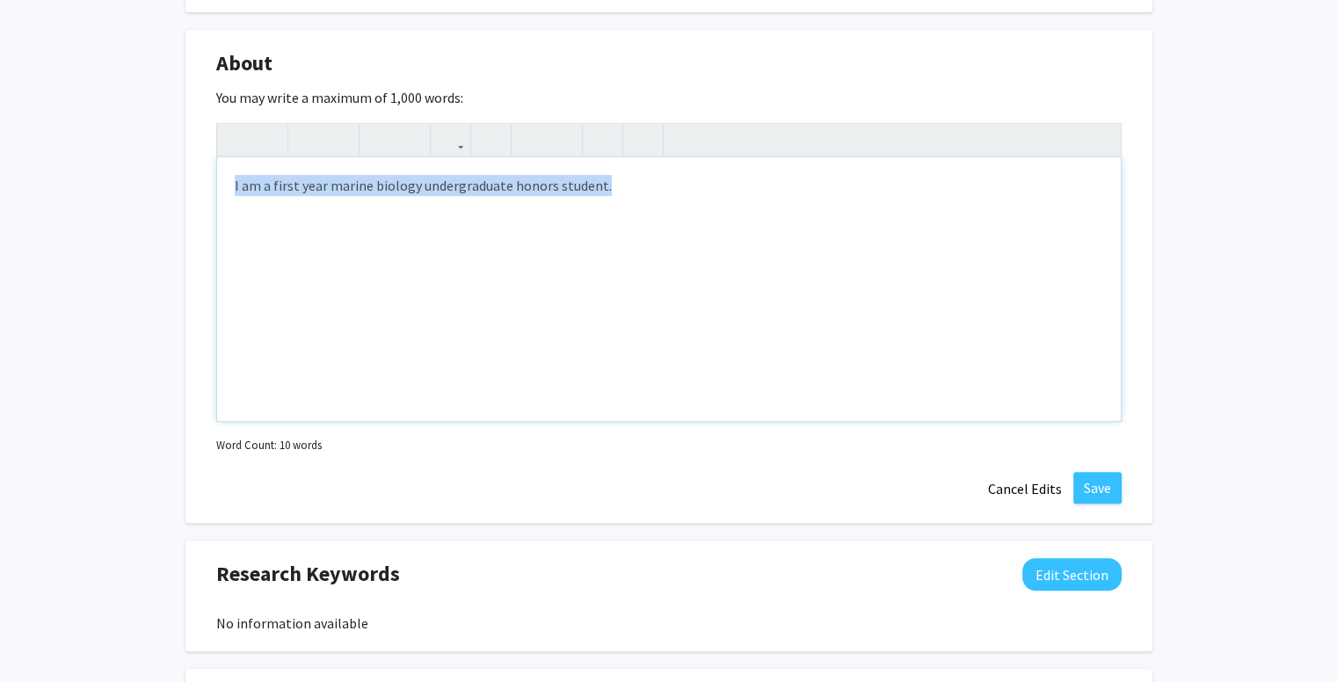
drag, startPoint x: 657, startPoint y: 174, endPoint x: 157, endPoint y: 198, distance: 500.6
click at [157, 198] on div "[PERSON_NAME] Edit Section See Public View help Degree Level: Undergraduate Stu…" at bounding box center [668, 262] width 1337 height 1916
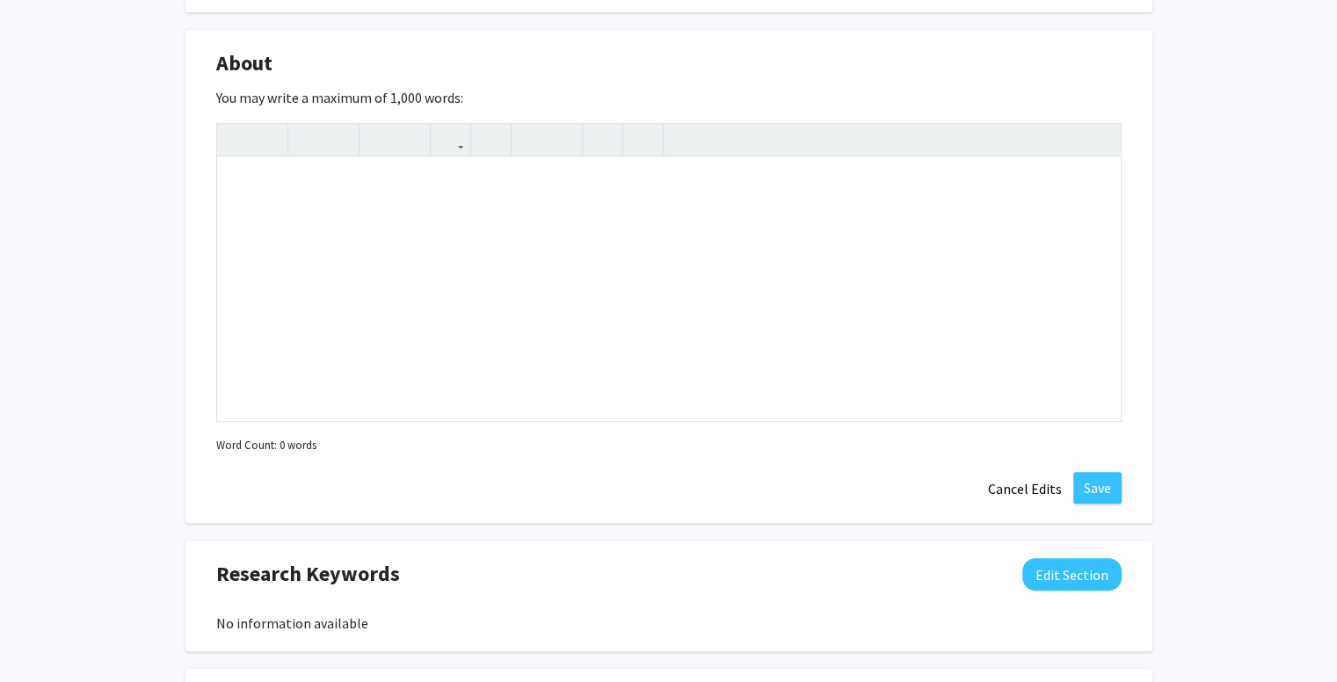
click at [661, 55] on div "About Edit Section" at bounding box center [669, 67] width 932 height 40
click at [1012, 486] on button "Cancel Edits" at bounding box center [1024, 488] width 97 height 33
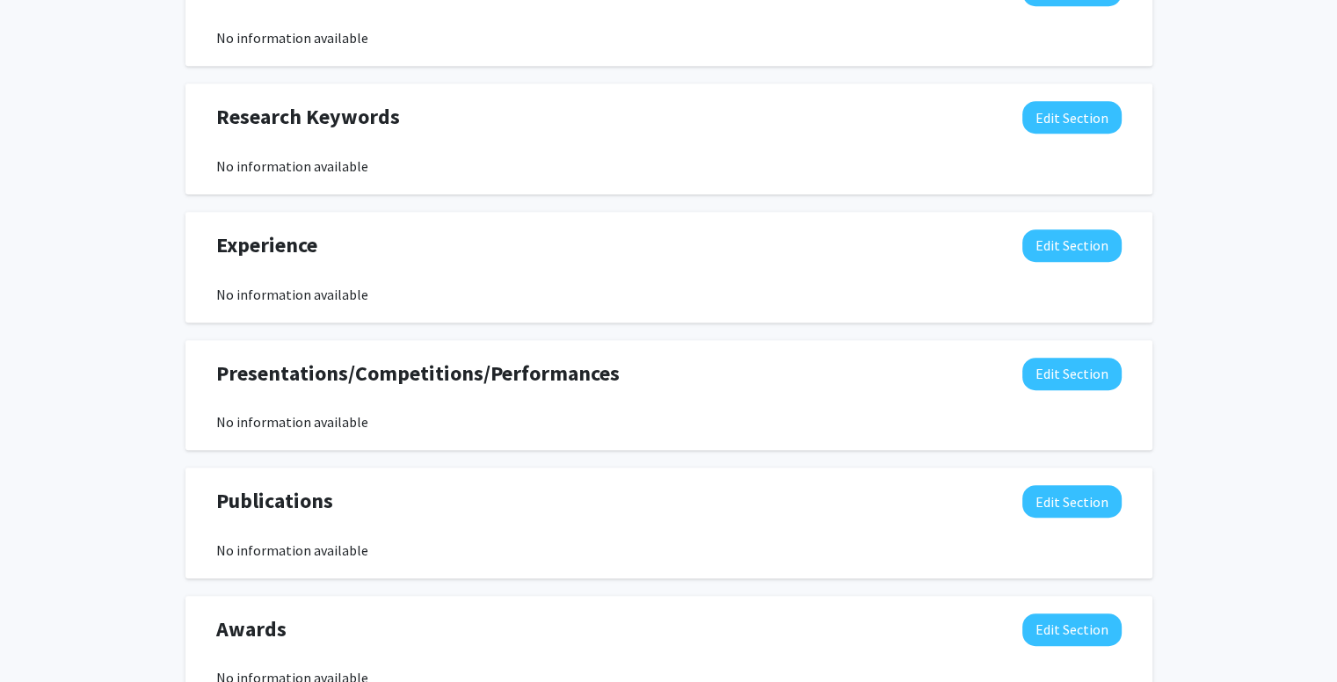
scroll to position [834, 0]
click at [1086, 250] on button "Edit Section" at bounding box center [1071, 244] width 99 height 33
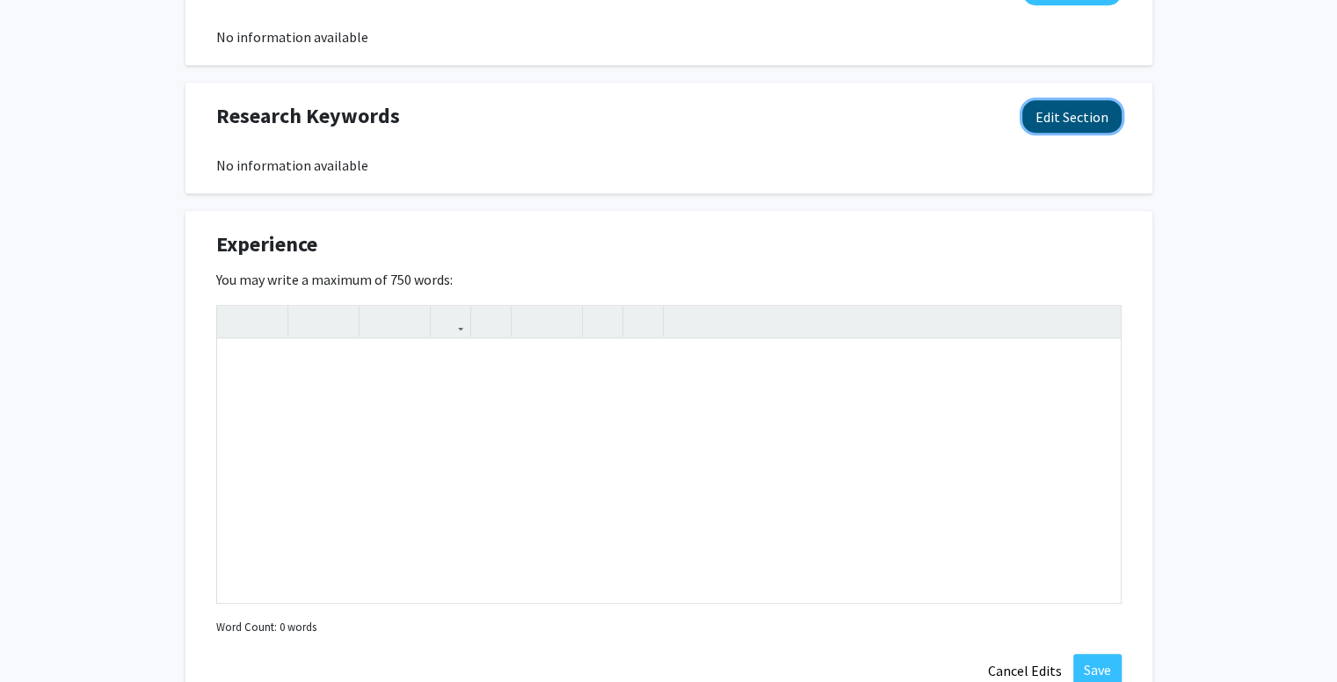
click at [1082, 116] on button "Edit Section" at bounding box center [1071, 116] width 99 height 33
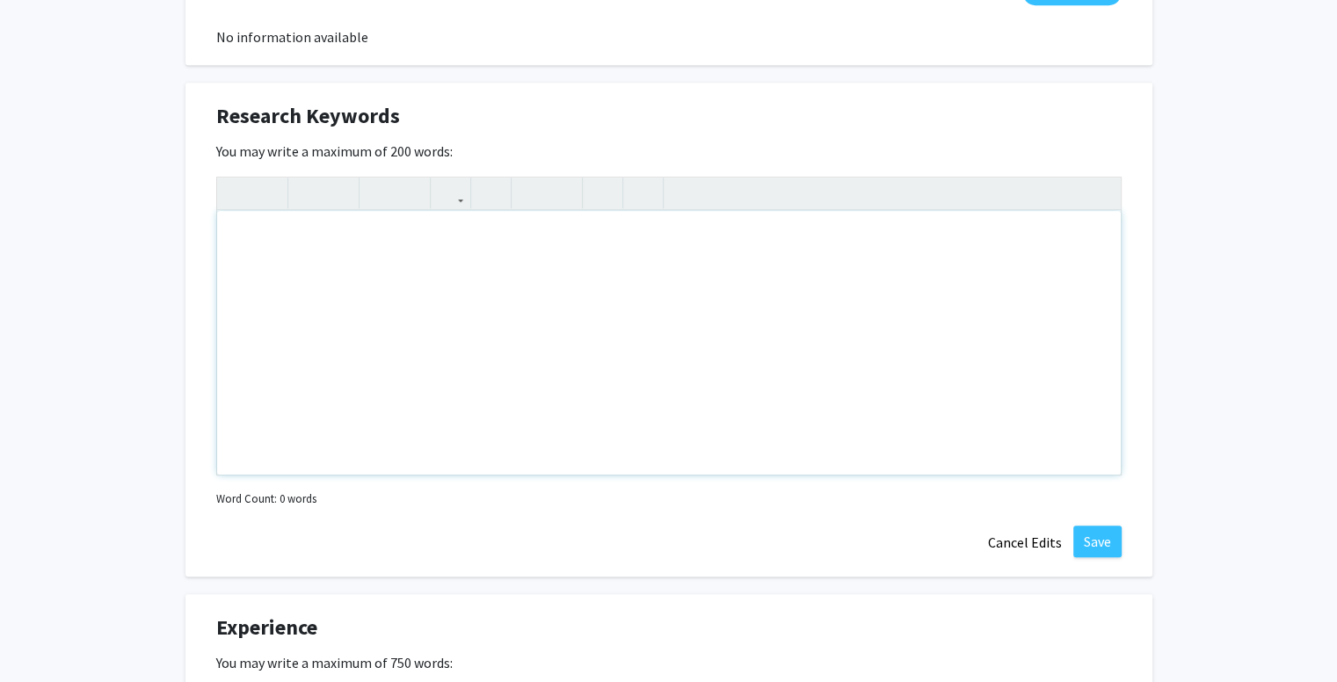
click at [478, 309] on div "Note to users with screen readers: Please deactivate our accessibility plugin f…" at bounding box center [668, 343] width 903 height 264
click at [519, 106] on div "Research Keywords Edit Section" at bounding box center [669, 120] width 932 height 40
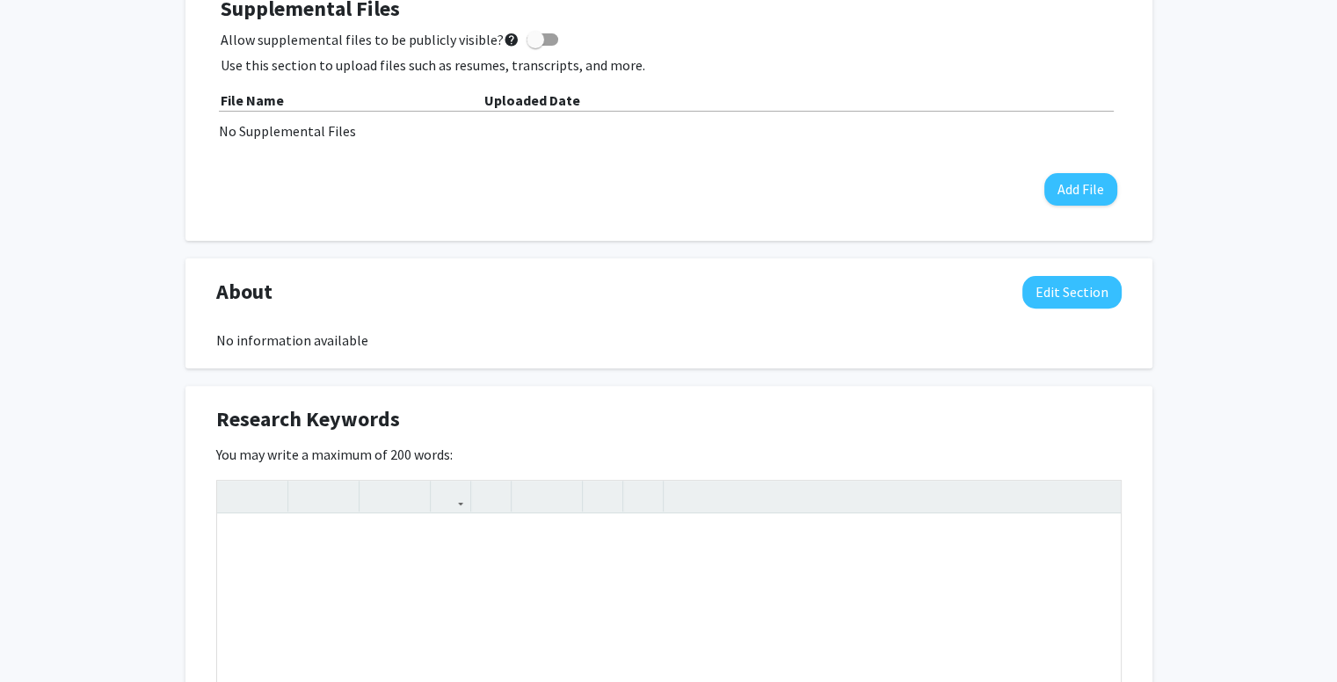
scroll to position [532, 0]
click at [333, 352] on div "About Edit Section No information available You may write a maximum of 1,000 wo…" at bounding box center [668, 312] width 967 height 111
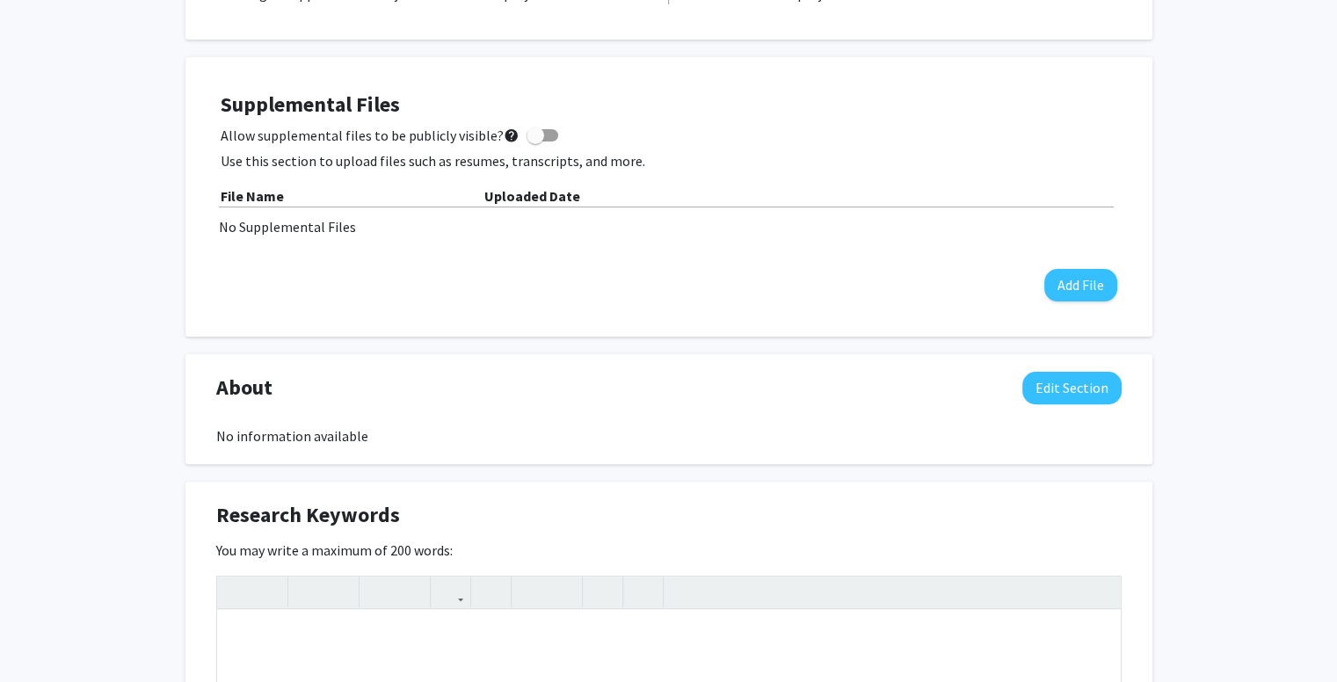
scroll to position [439, 0]
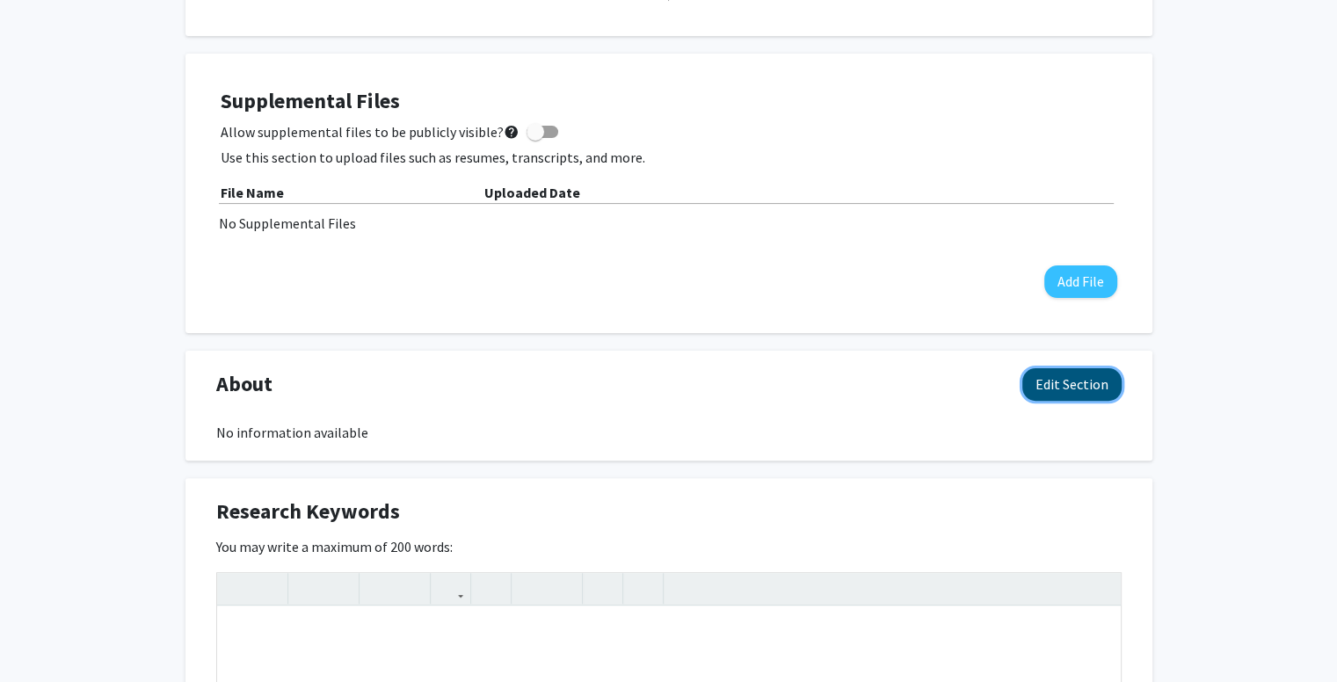
click at [1093, 370] on button "Edit Section" at bounding box center [1071, 384] width 99 height 33
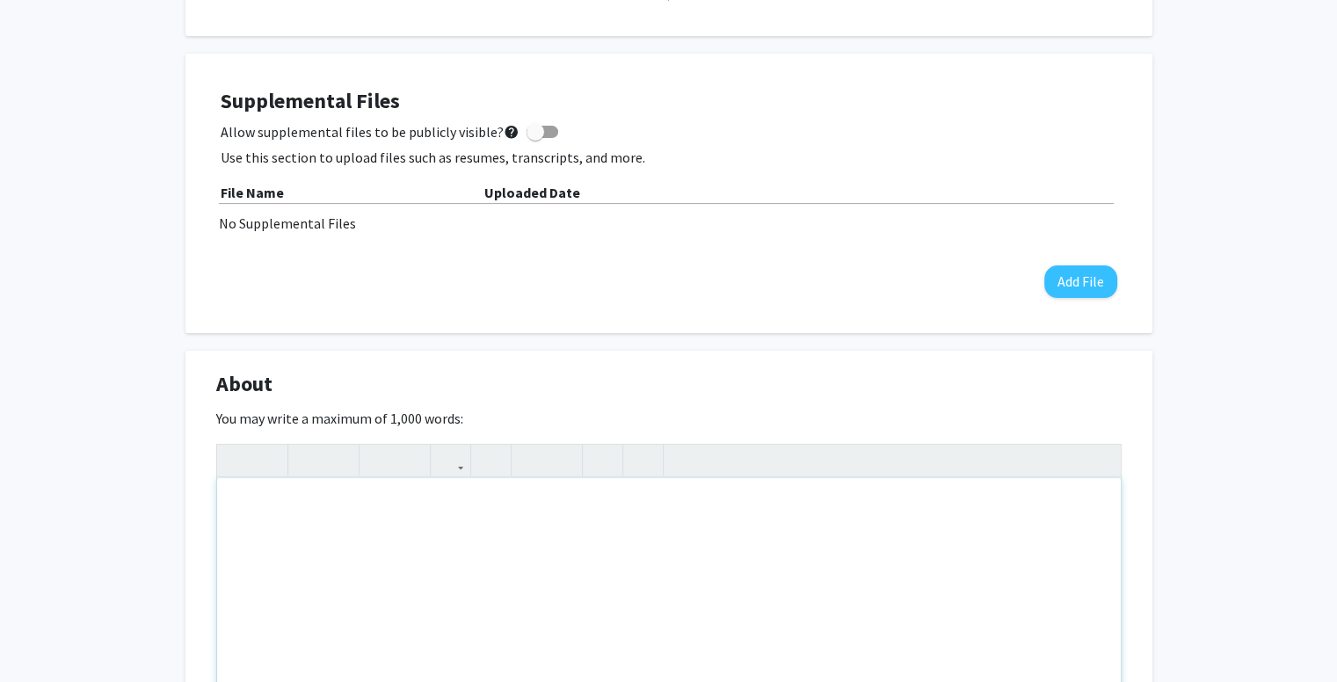
click at [545, 583] on div "Note to users with screen readers: Please deactivate our accessibility plugin f…" at bounding box center [668, 610] width 903 height 264
click at [327, 507] on div "I am a first year undergraduate student majoring in marine biology." at bounding box center [668, 610] width 903 height 264
click at [415, 511] on div "I am a first year undergraduate student majoring in marine biology." at bounding box center [668, 610] width 903 height 264
click at [720, 499] on div "I am a first year undergraduate honors student majoring in marine biology." at bounding box center [668, 610] width 903 height 264
click at [678, 501] on p "I am a first year undergraduate honors student majoring in marine biology. I wa…" at bounding box center [669, 506] width 868 height 21
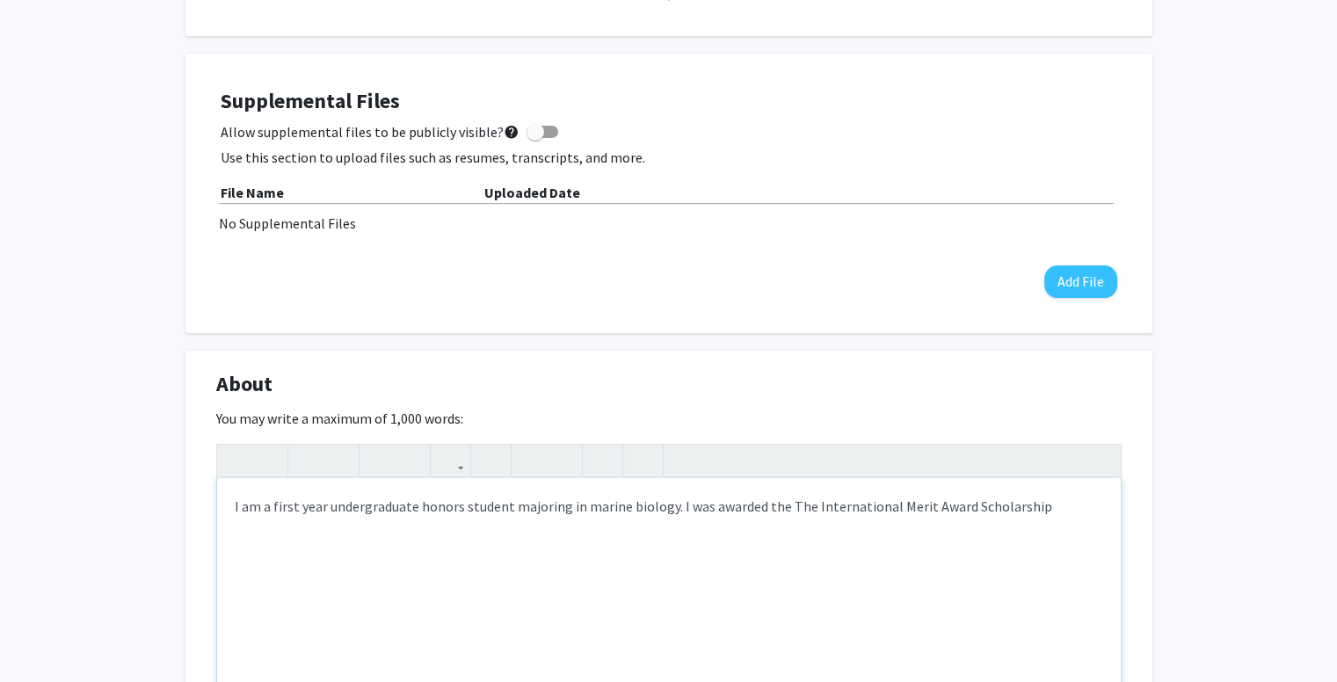
click at [1058, 507] on p "I am a first year undergraduate honors student majoring in marine biology. I wa…" at bounding box center [669, 506] width 868 height 21
click at [443, 528] on p "I am a first year undergraduate honors student majoring in marine biology. I wa…" at bounding box center [669, 517] width 868 height 42
type textarea "<p>I am a first year undergraduate honors student majoring in marine biology. I…"
drag, startPoint x: 615, startPoint y: 540, endPoint x: 188, endPoint y: 475, distance: 432.0
click at [188, 475] on div "About Edit Section You may write a maximum of 1,000 words: <p>I am a first year…" at bounding box center [668, 598] width 967 height 494
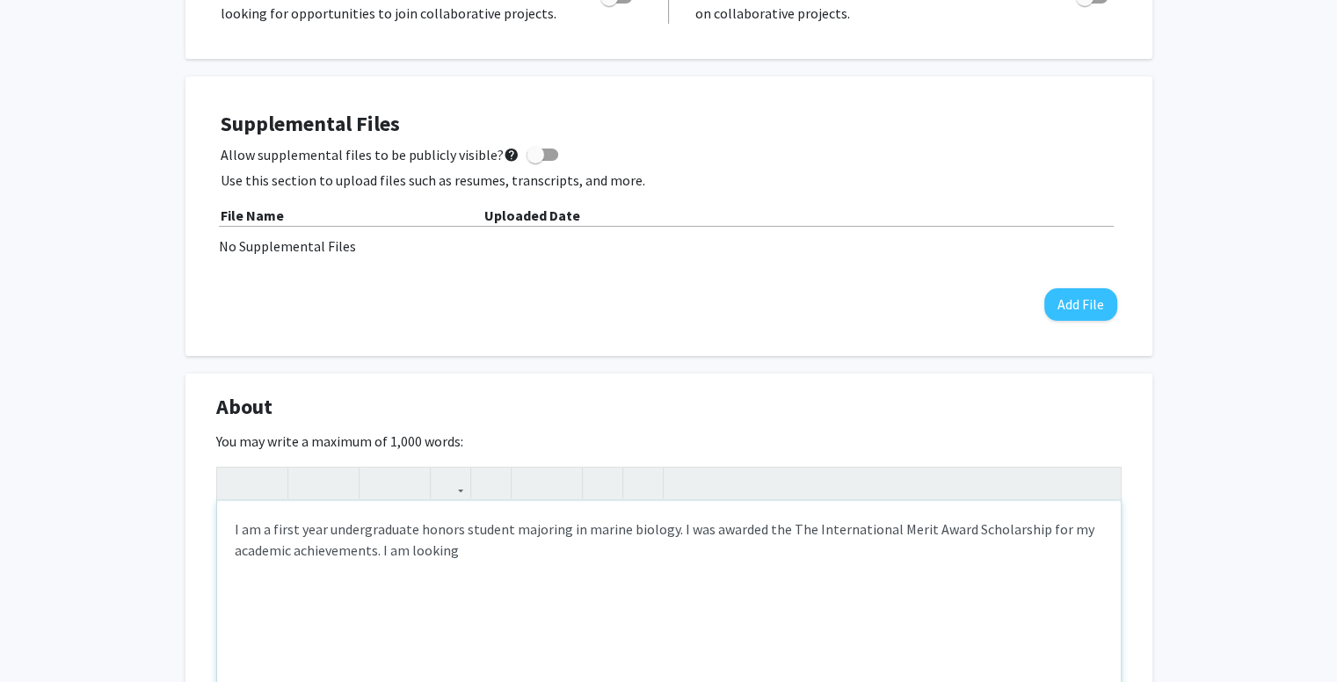
scroll to position [417, 0]
drag, startPoint x: 878, startPoint y: 546, endPoint x: 822, endPoint y: 608, distance: 84.0
click at [822, 608] on div "I am a first year undergraduate honors student majoring in marine biology. I wa…" at bounding box center [668, 632] width 903 height 264
click at [876, 547] on p "I am a first year undergraduate honors student majoring in marine biology. I wa…" at bounding box center [669, 539] width 868 height 42
click at [954, 556] on p "I am a first year undergraduate honors student majoring in marine biology. I wa…" at bounding box center [669, 539] width 868 height 42
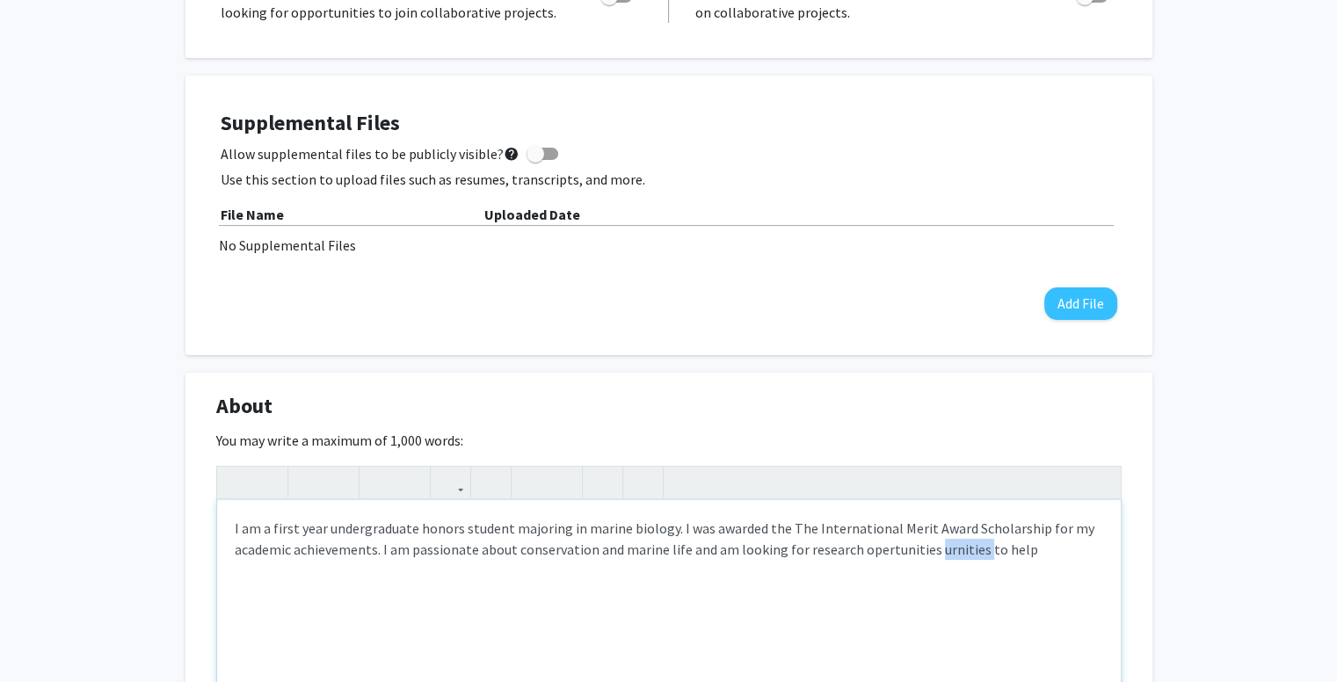
click at [954, 556] on p "I am a first year undergraduate honors student majoring in marine biology. I wa…" at bounding box center [669, 539] width 868 height 42
click at [975, 554] on p "I am a first year undergraduate honors student majoring in marine biology. I wa…" at bounding box center [669, 539] width 868 height 42
drag, startPoint x: 975, startPoint y: 554, endPoint x: 941, endPoint y: 554, distance: 33.4
click at [941, 554] on p "I am a first year undergraduate honors student majoring in marine biology. I wa…" at bounding box center [669, 539] width 868 height 42
click at [1084, 539] on p "I am a first year undergraduate honors student majoring in marine biology. I wa…" at bounding box center [669, 539] width 868 height 42
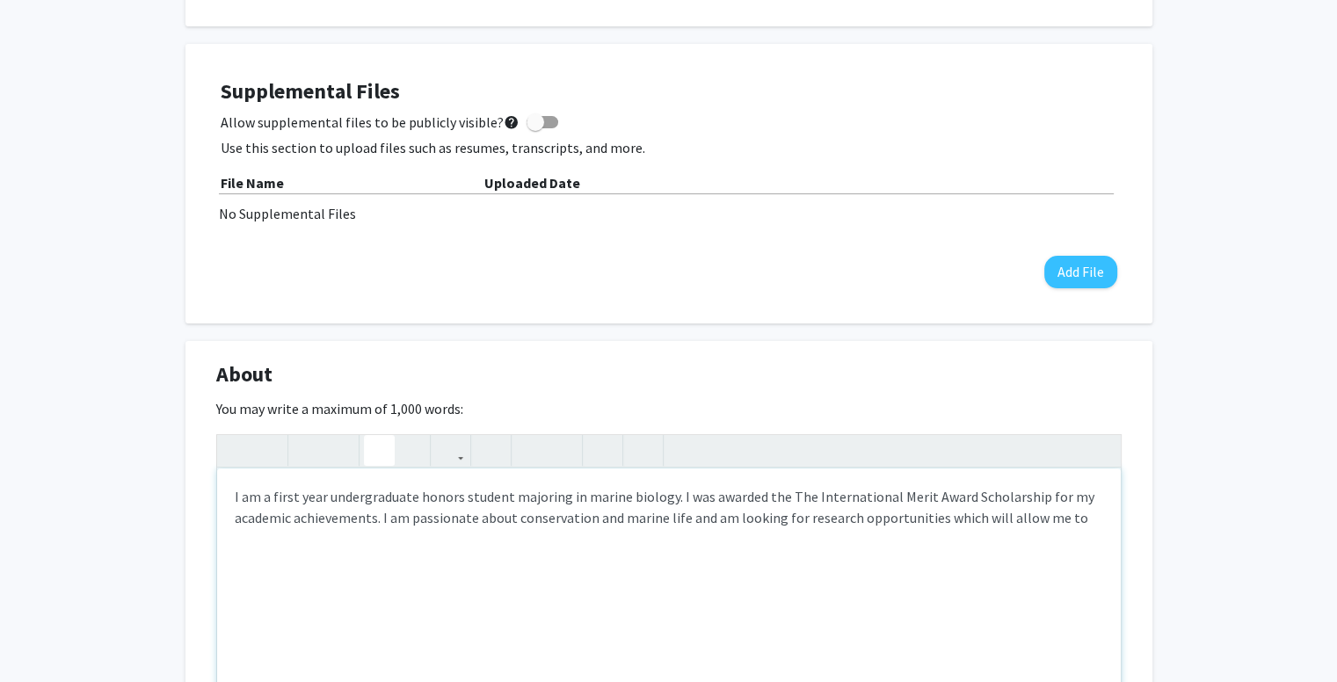
scroll to position [460, 0]
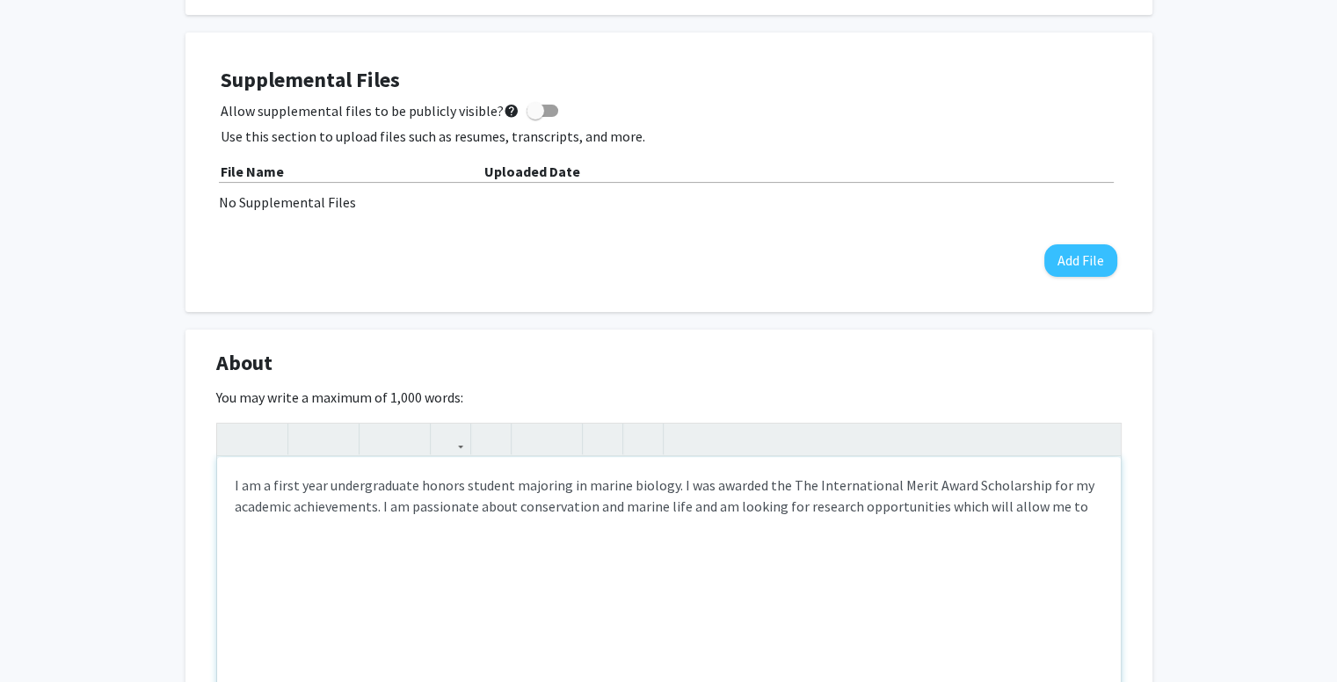
click at [229, 481] on div "I am a first year undergraduate honors student majoring in marine biology. I wa…" at bounding box center [668, 589] width 903 height 264
drag, startPoint x: 1095, startPoint y: 518, endPoint x: 204, endPoint y: 495, distance: 891.4
click at [204, 495] on div "About Edit Section You may write a maximum of 1,000 words: <p>I am a first year…" at bounding box center [668, 577] width 967 height 494
click at [1070, 516] on div "I am a first year undergraduate honors student majoring in marine biology. I wa…" at bounding box center [668, 589] width 903 height 264
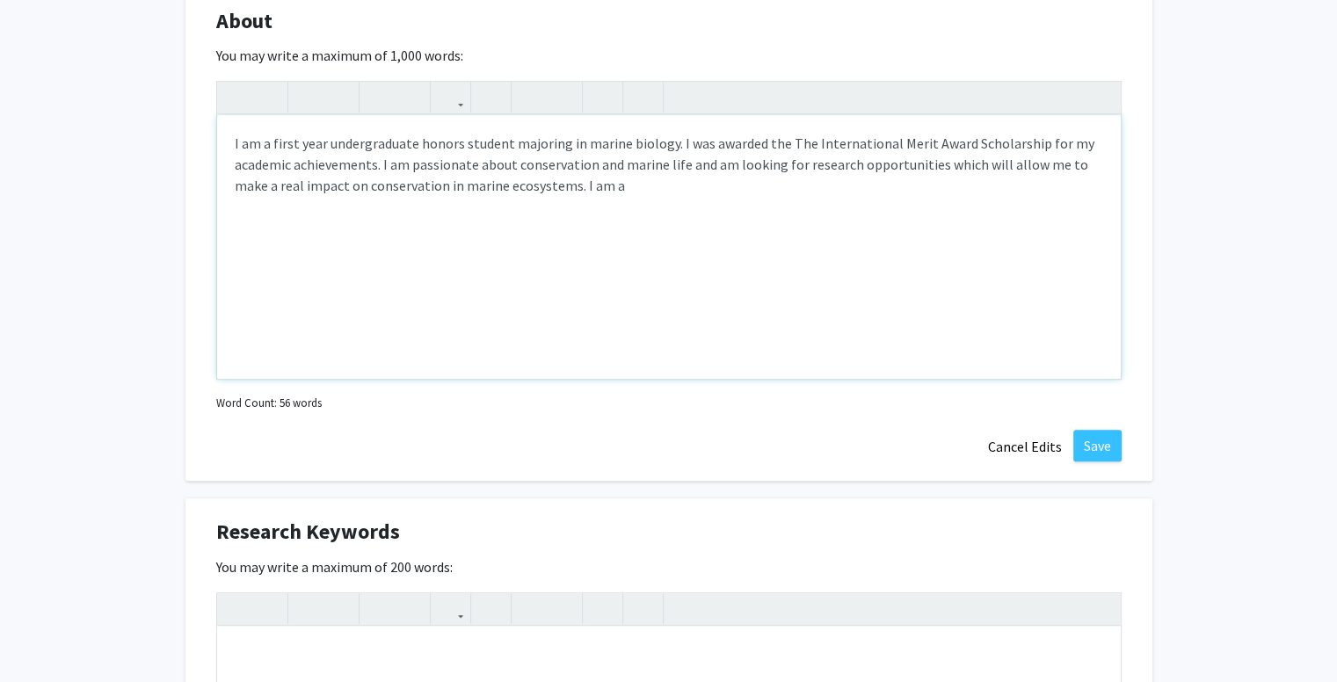
scroll to position [801, 0]
click at [754, 188] on p "I am a first year undergraduate honors student majoring in marine biology. I wa…" at bounding box center [669, 165] width 868 height 63
type textarea "<p>I am a first year undergraduate honors student majoring in marine biology. I…"
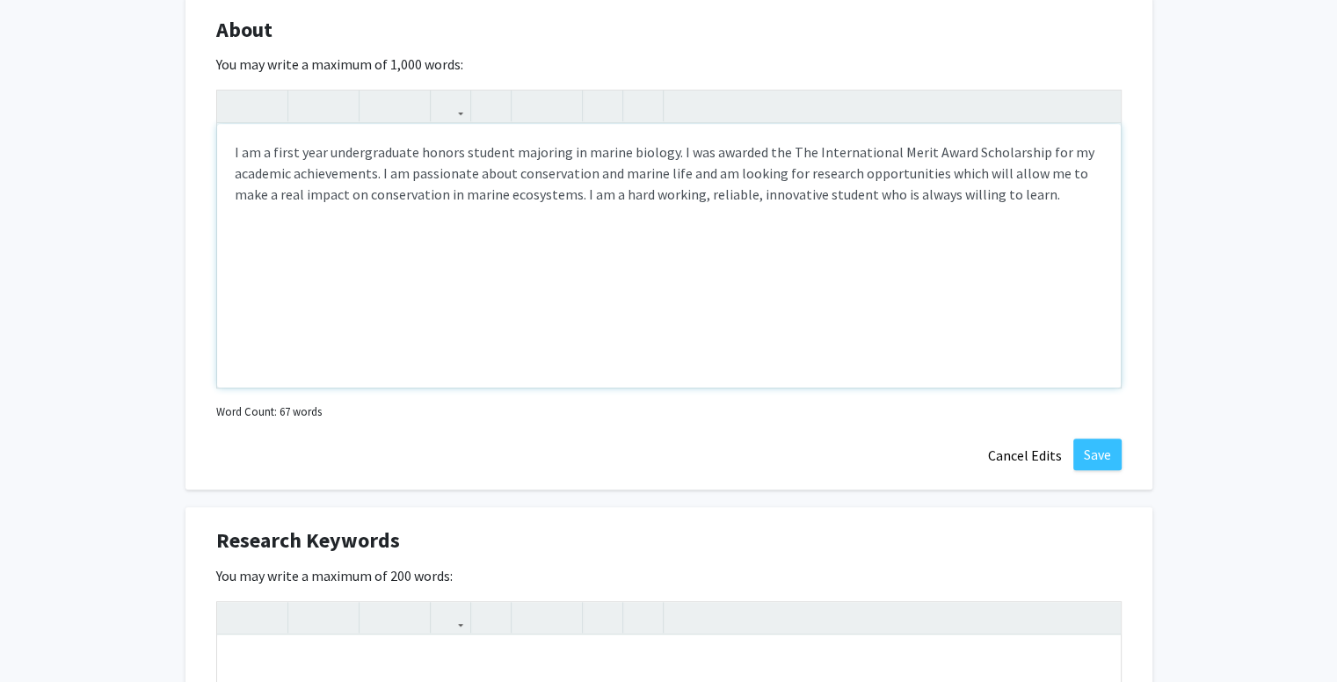
drag, startPoint x: 1012, startPoint y: 186, endPoint x: 396, endPoint y: 215, distance: 616.7
click at [396, 215] on div "I am a first year undergraduate honors student majoring in marine biology. I wa…" at bounding box center [668, 256] width 903 height 264
drag, startPoint x: 229, startPoint y: 149, endPoint x: 1005, endPoint y: 192, distance: 776.3
click at [1005, 192] on div "I am a first year undergraduate honors student majoring in marine biology. I wa…" at bounding box center [668, 256] width 903 height 264
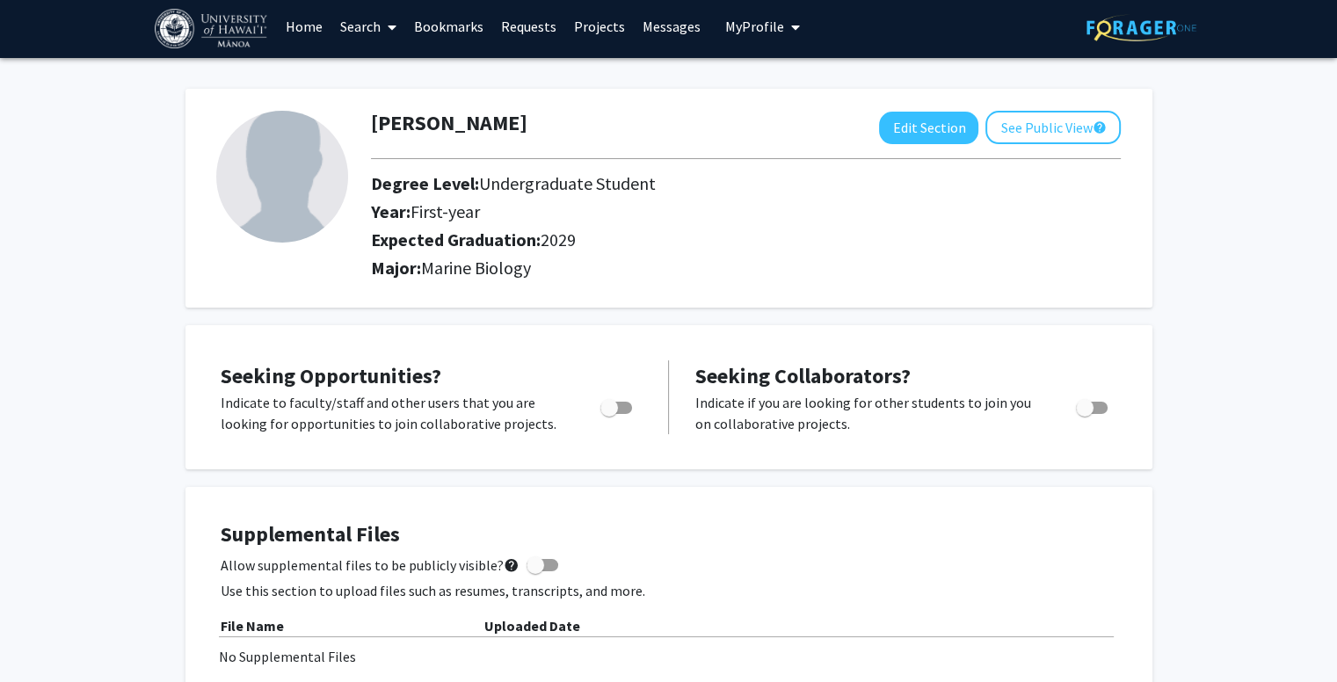
scroll to position [0, 0]
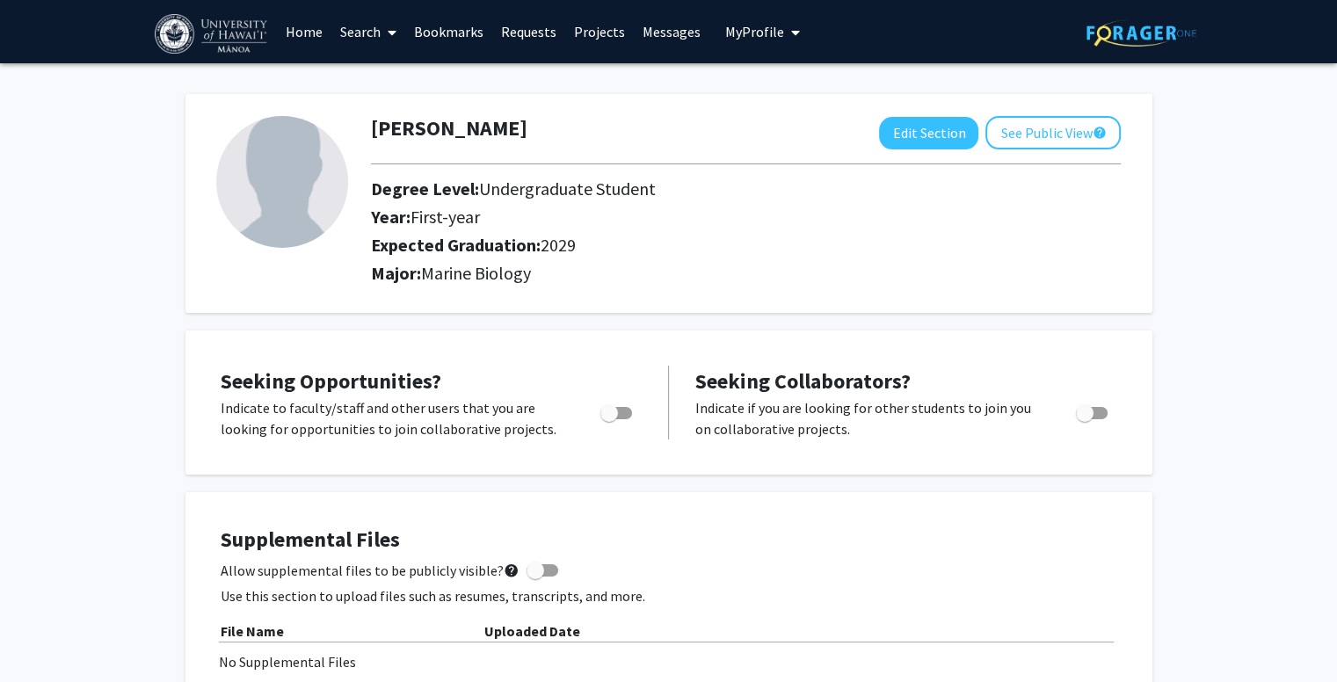
click at [363, 37] on link "Search" at bounding box center [368, 32] width 74 height 62
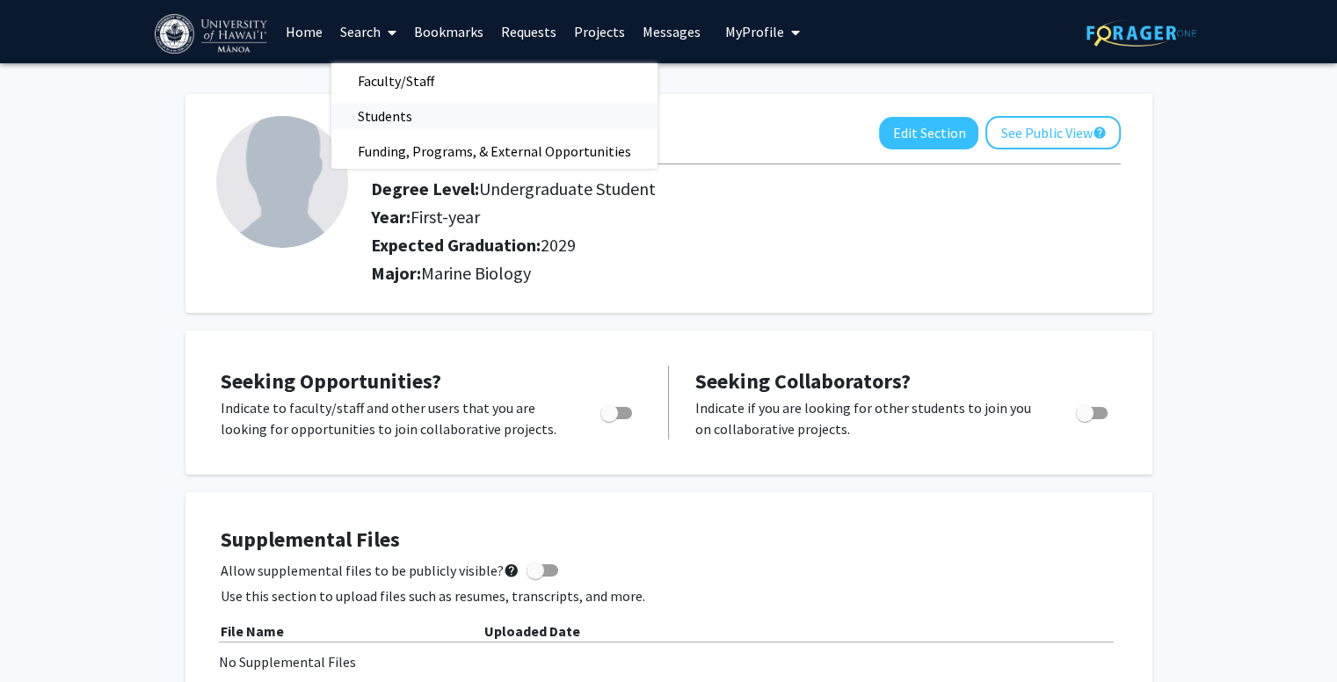
click at [405, 113] on span "Students" at bounding box center [384, 115] width 107 height 35
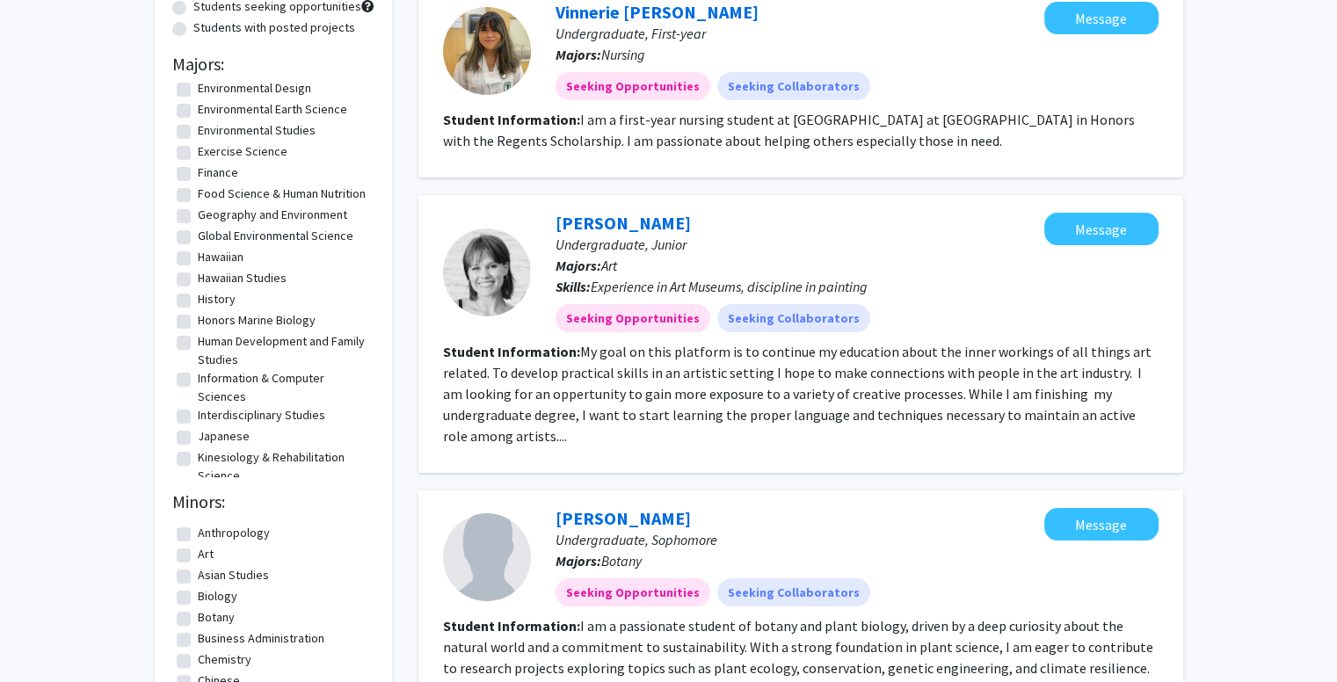
scroll to position [578, 0]
click at [198, 328] on label "Honors Marine Biology" at bounding box center [257, 318] width 118 height 18
click at [198, 321] on input "Honors Marine Biology" at bounding box center [203, 314] width 11 height 11
checkbox input "true"
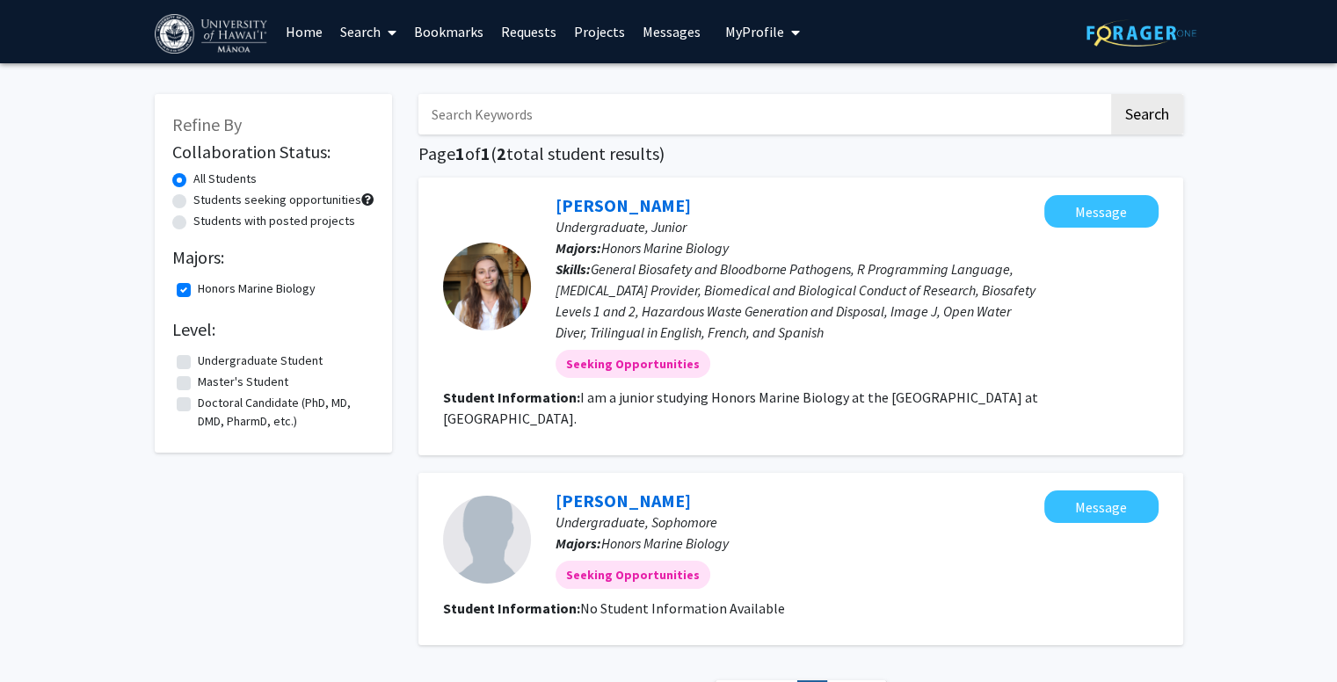
click at [399, 25] on link "Search" at bounding box center [368, 32] width 74 height 62
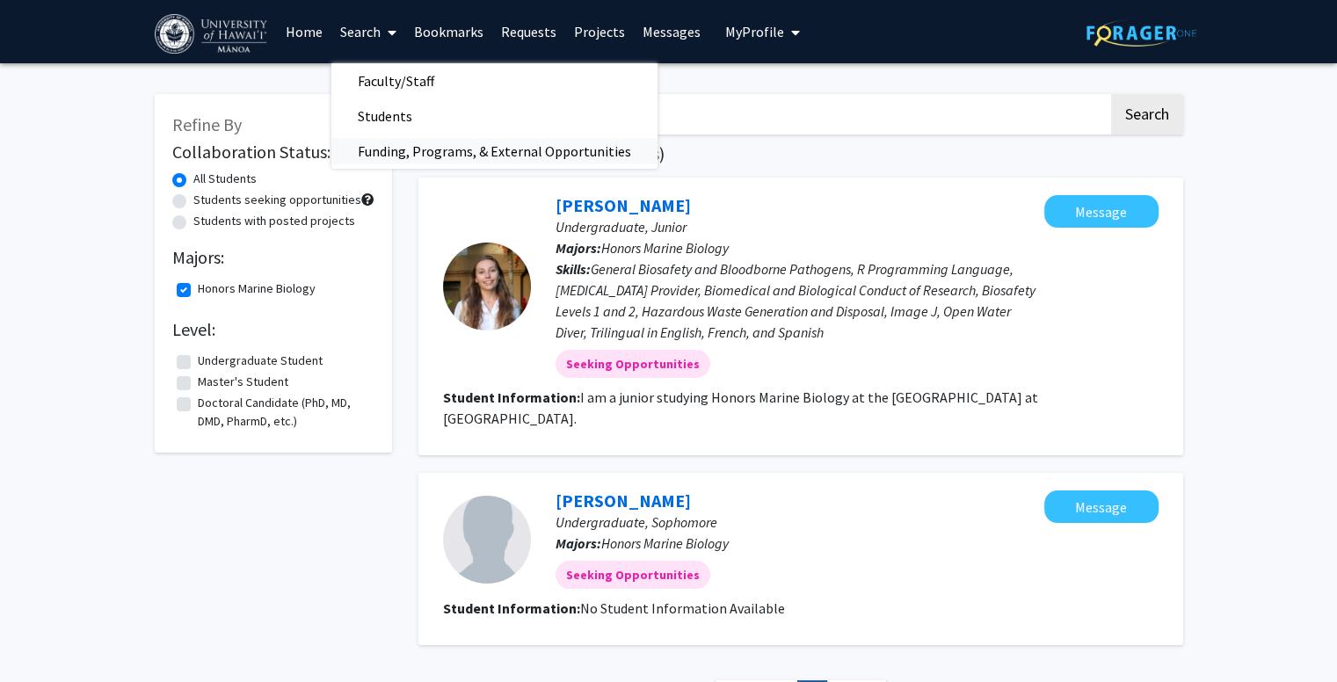
click at [401, 145] on span "Funding, Programs, & External Opportunities" at bounding box center [494, 151] width 326 height 35
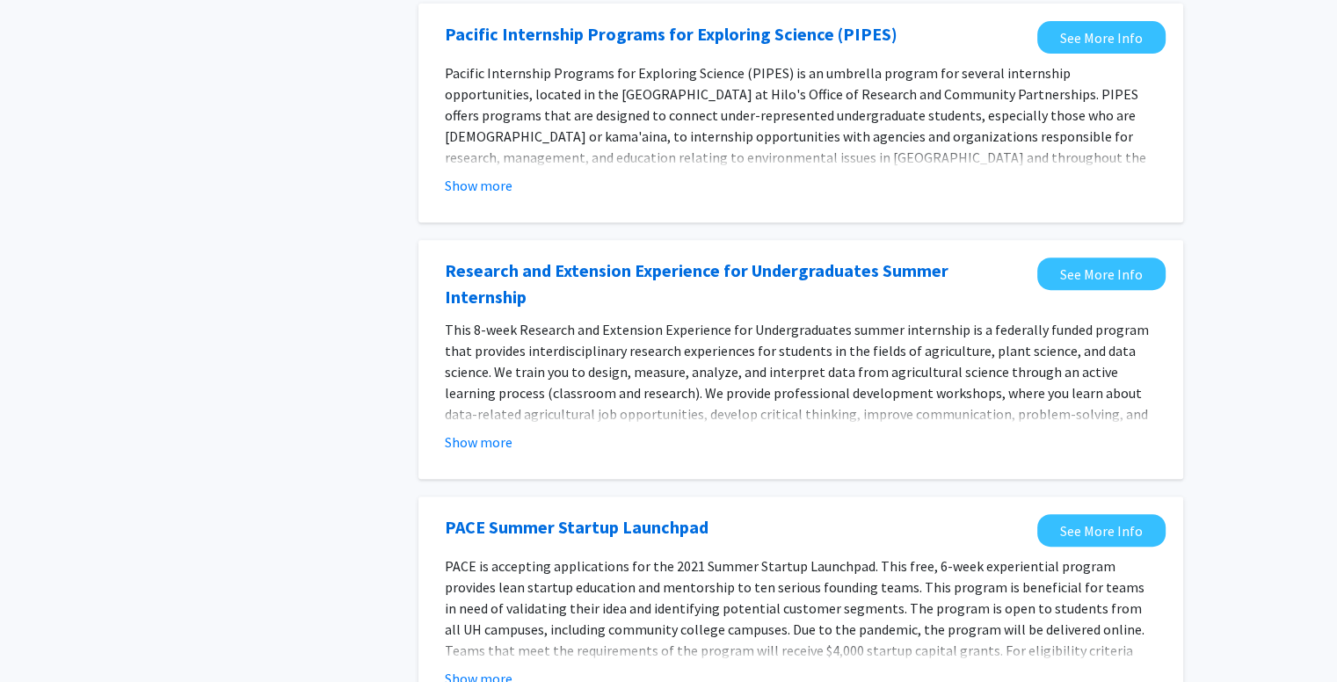
scroll to position [661, 0]
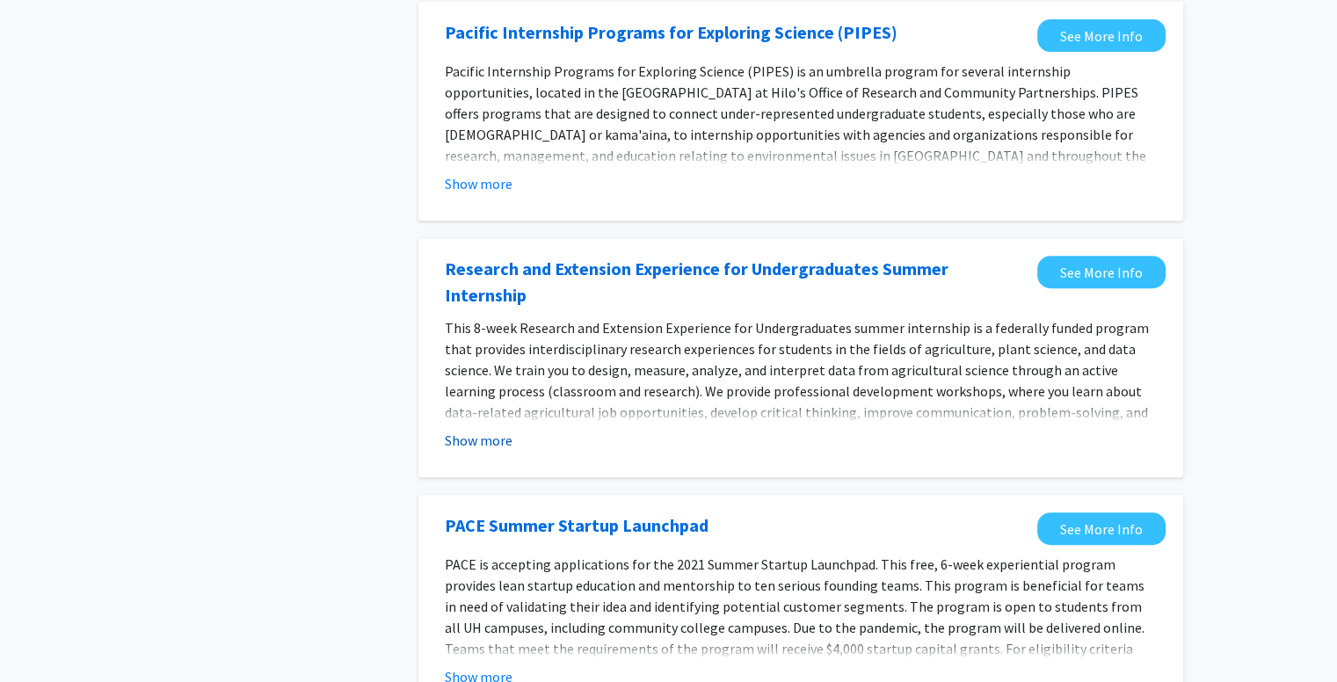
click at [495, 430] on button "Show more" at bounding box center [479, 440] width 68 height 21
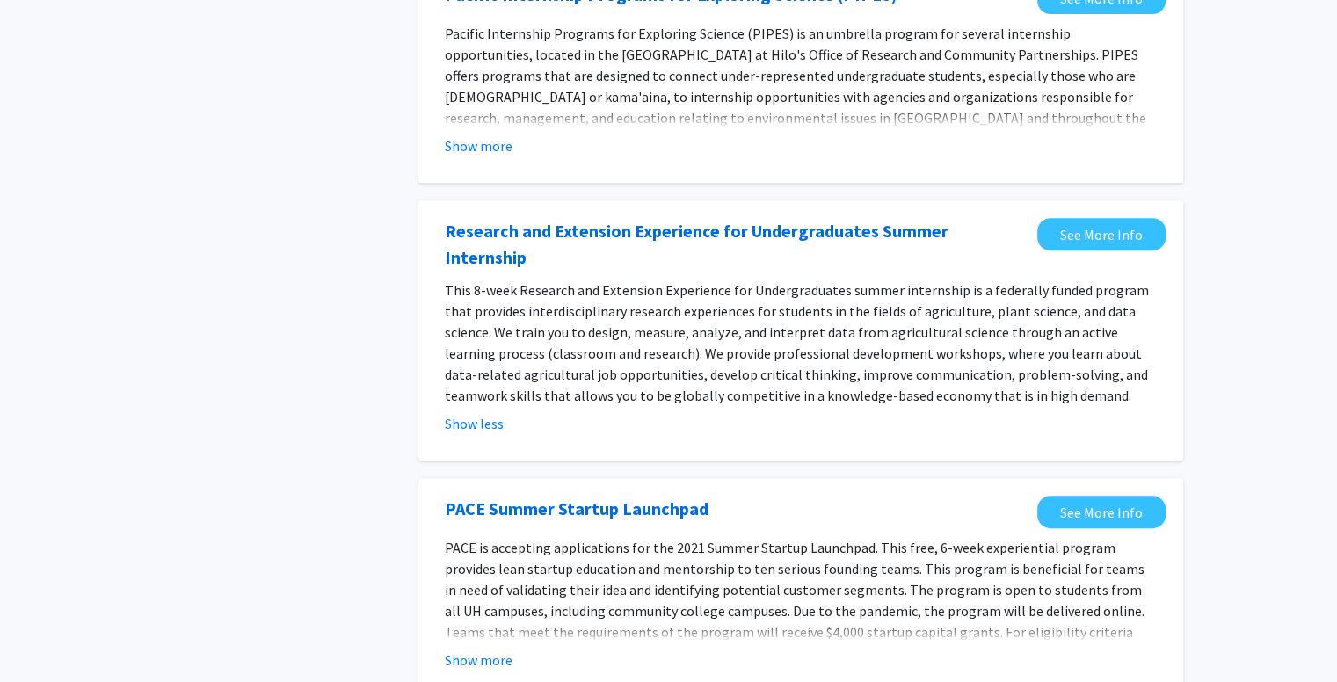
scroll to position [700, 0]
click at [1066, 217] on link "See More Info" at bounding box center [1101, 233] width 128 height 33
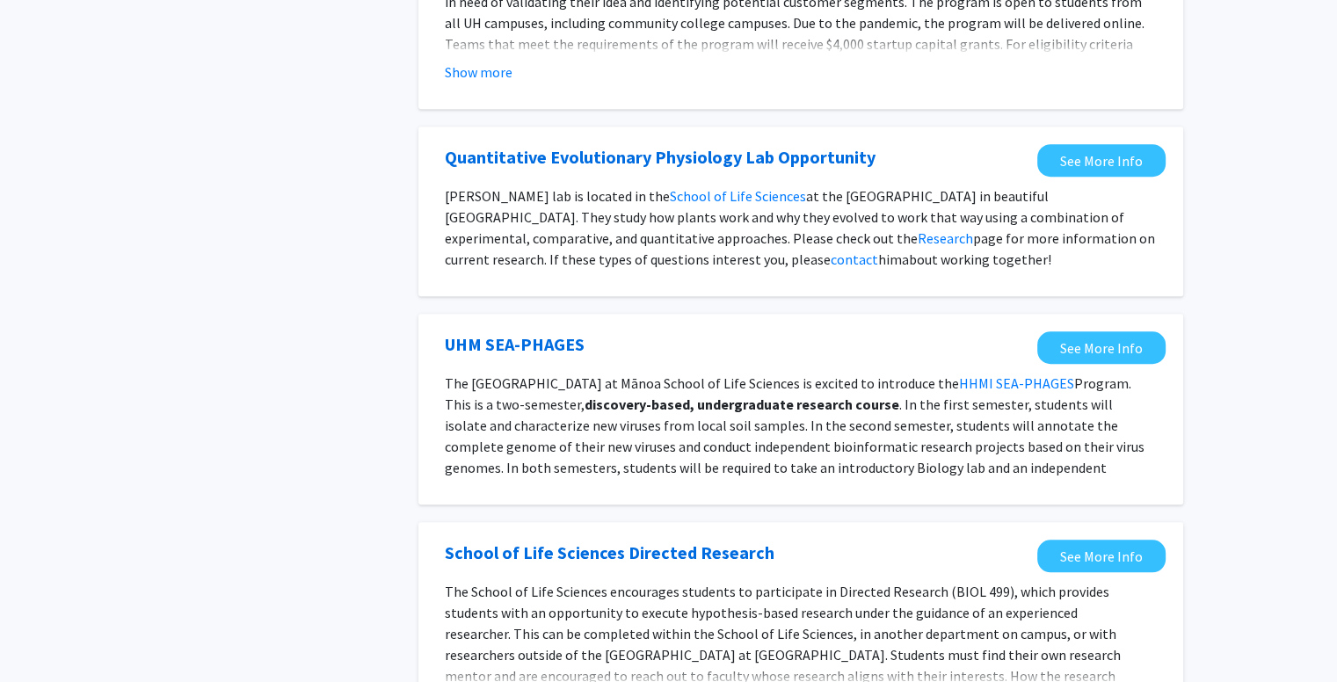
scroll to position [1307, 0]
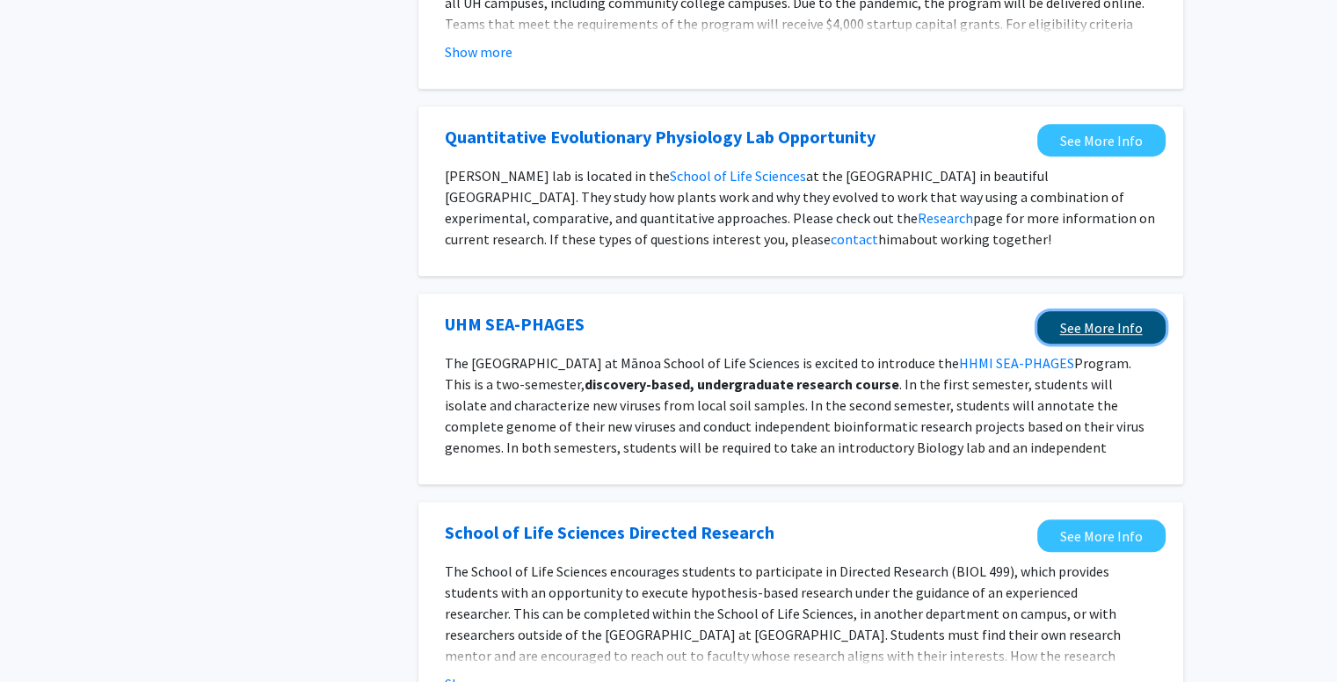
click at [1070, 311] on link "See More Info" at bounding box center [1101, 327] width 128 height 33
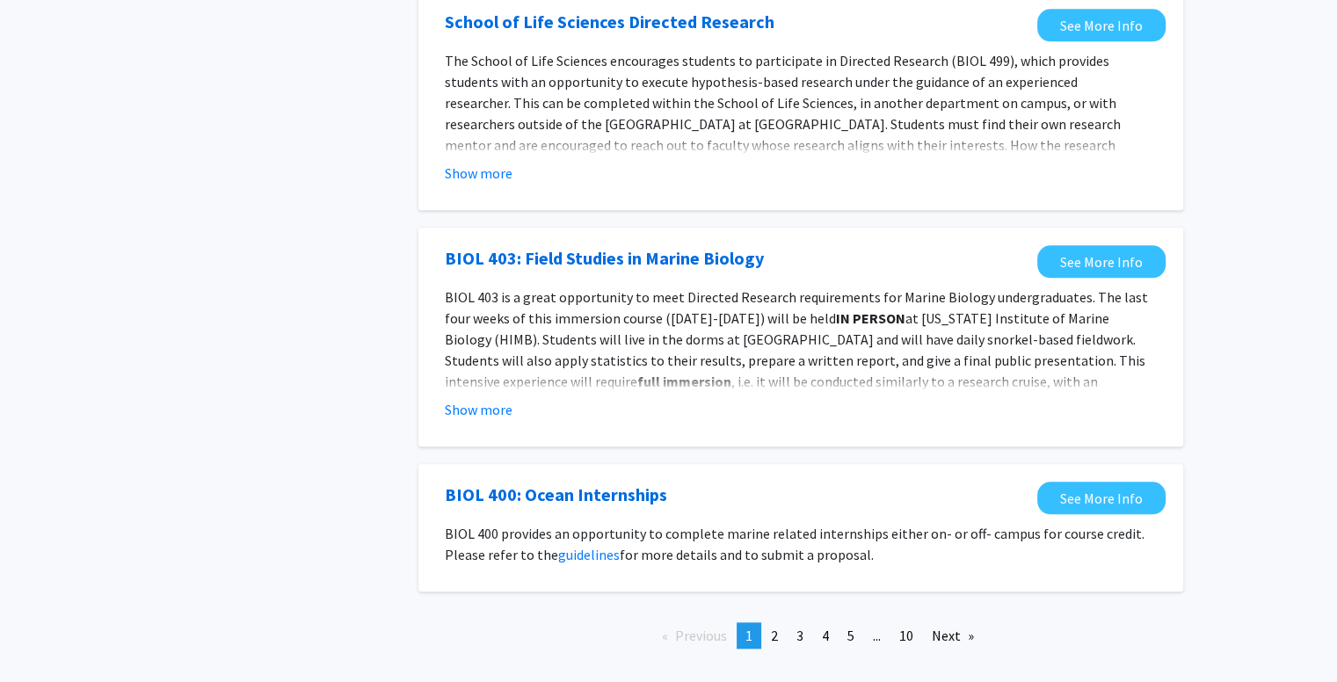
scroll to position [1821, 0]
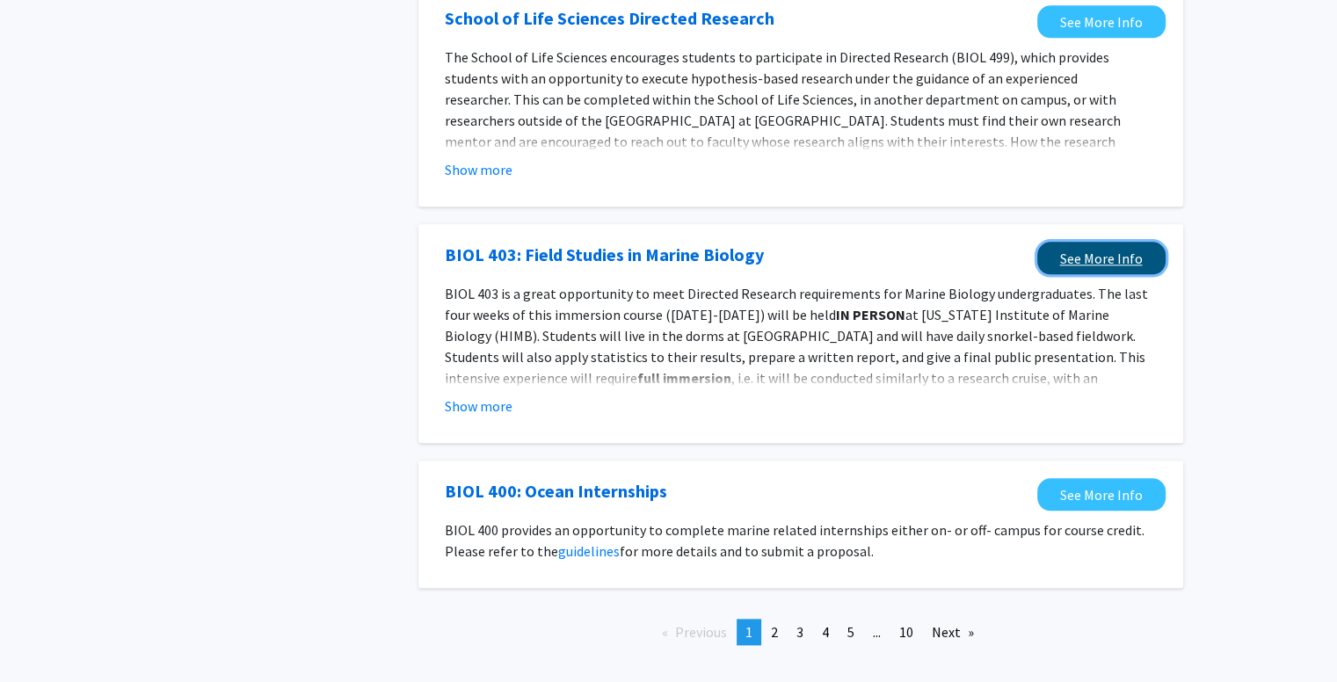
click at [1065, 242] on link "See More Info" at bounding box center [1101, 258] width 128 height 33
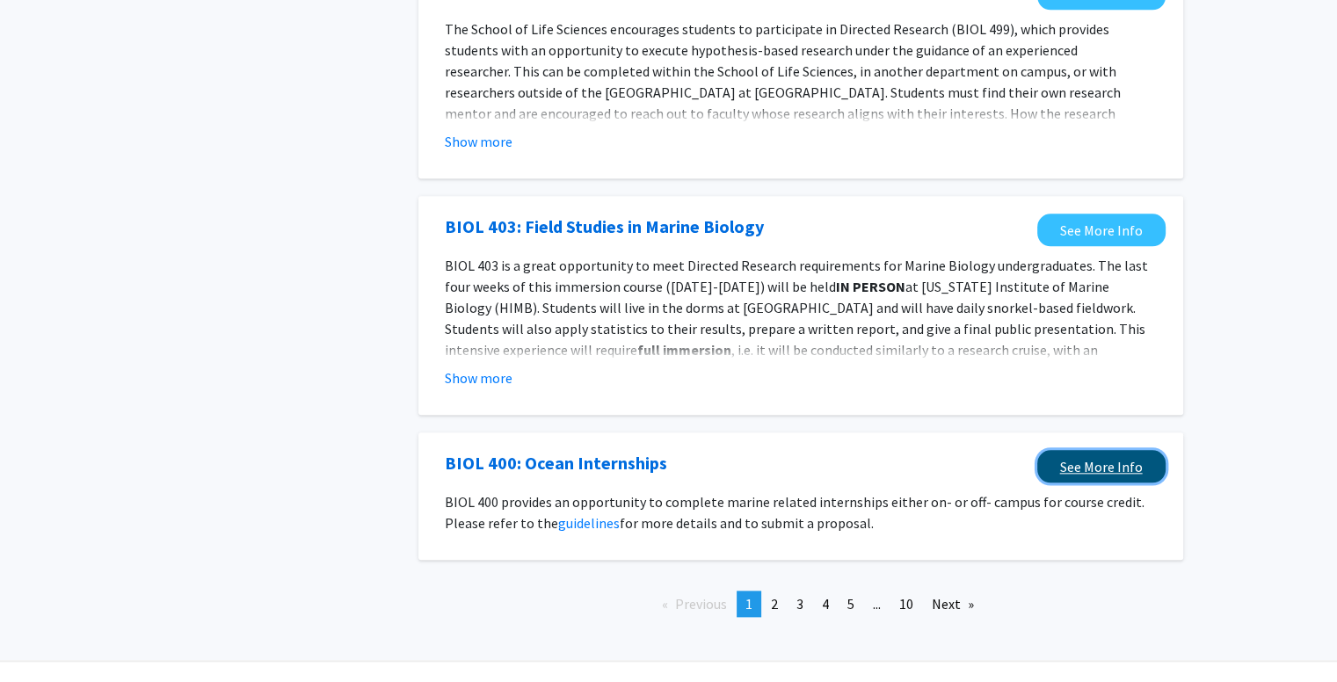
click at [1070, 450] on link "See More Info" at bounding box center [1101, 466] width 128 height 33
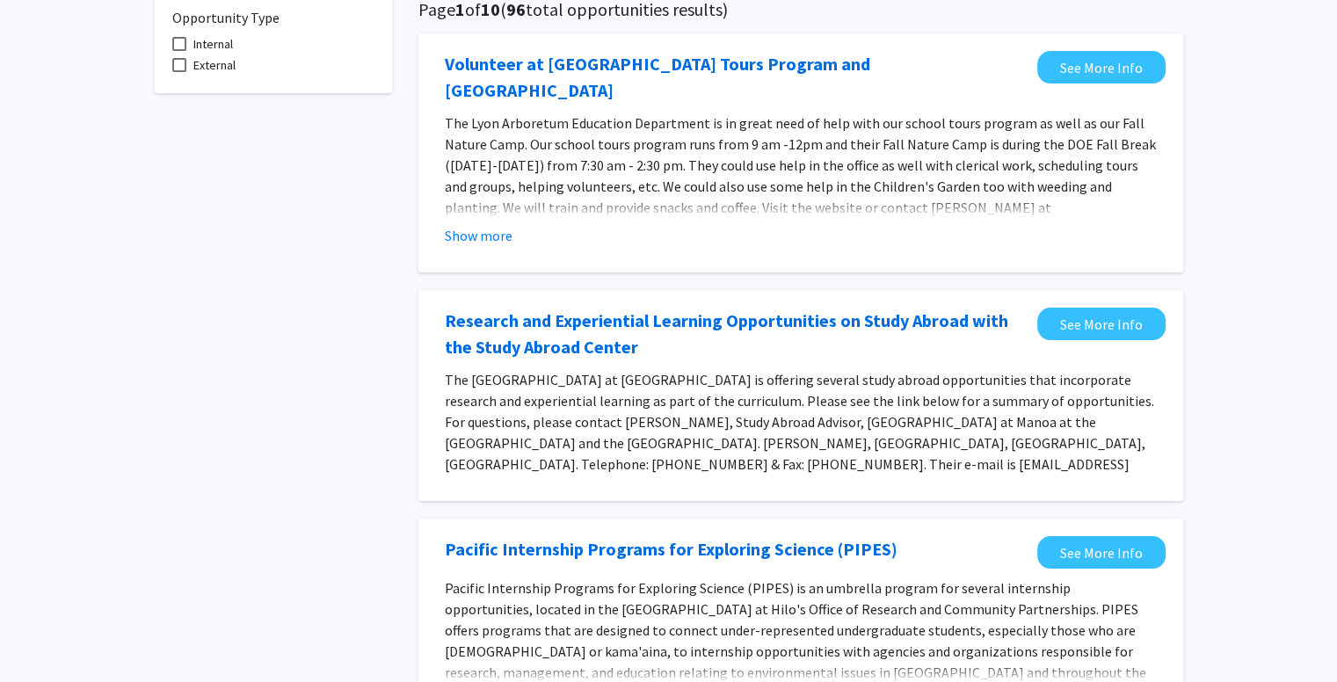
scroll to position [0, 0]
